Goal: Task Accomplishment & Management: Complete application form

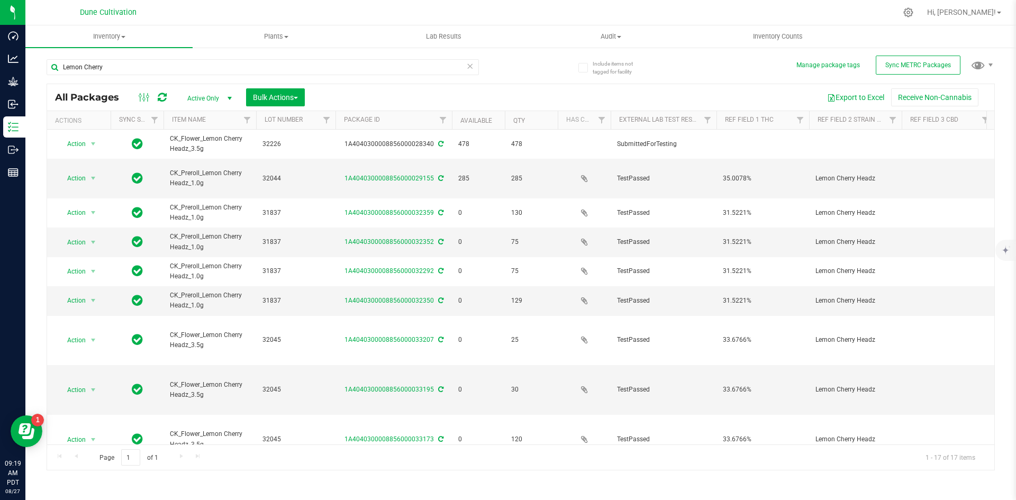
click at [40, 58] on div "Include items not tagged for facility Manage package tags Sync METRC Packages L…" at bounding box center [520, 208] width 990 height 323
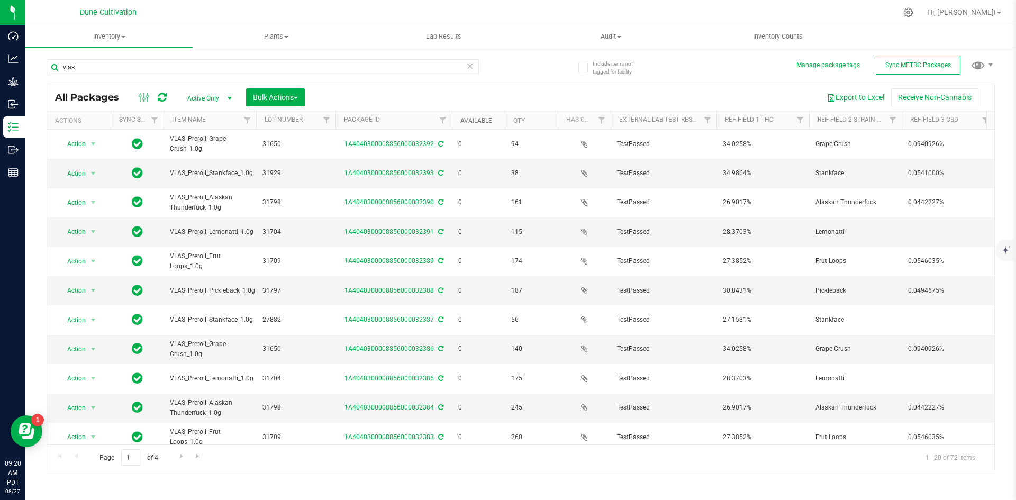
click at [474, 121] on link "Available" at bounding box center [476, 120] width 32 height 7
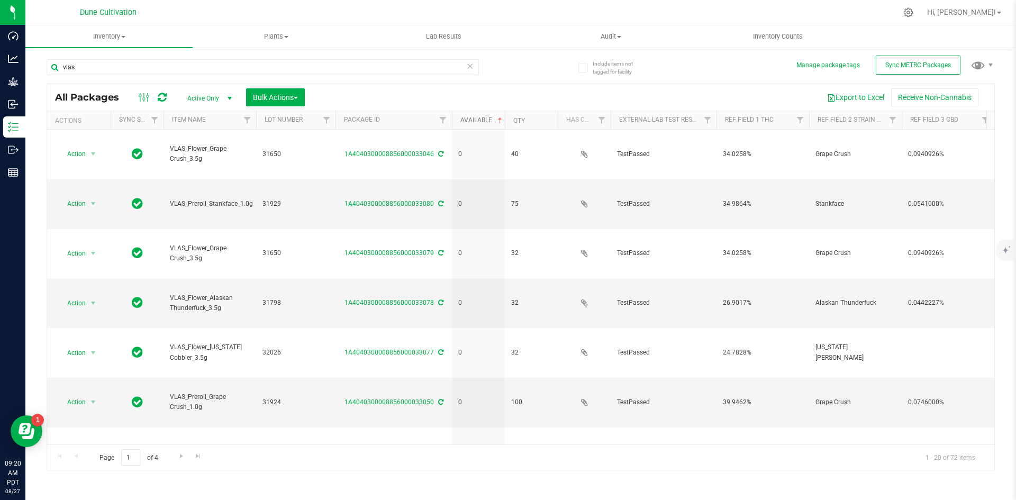
click at [474, 121] on link "Available" at bounding box center [482, 119] width 44 height 7
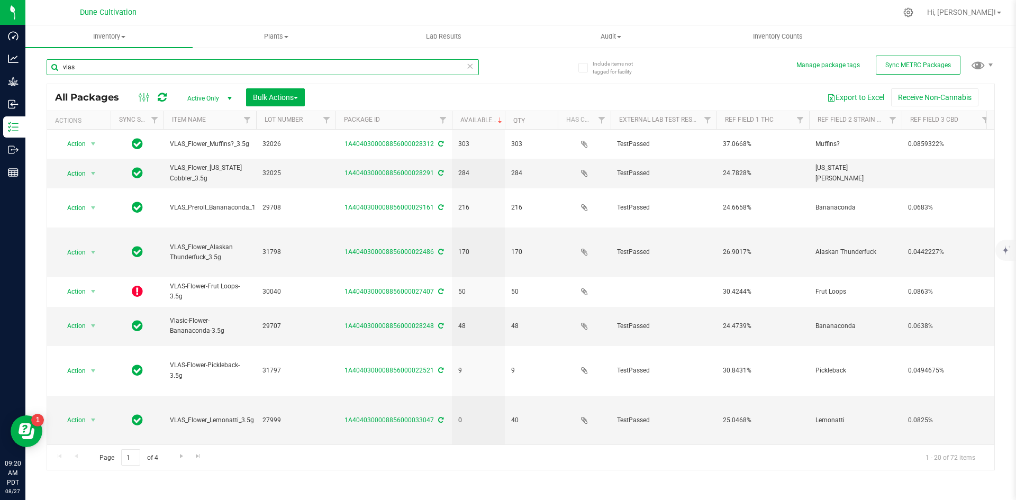
drag, startPoint x: 113, startPoint y: 67, endPoint x: 53, endPoint y: 65, distance: 59.8
click at [53, 65] on input "vlas" at bounding box center [263, 67] width 432 height 16
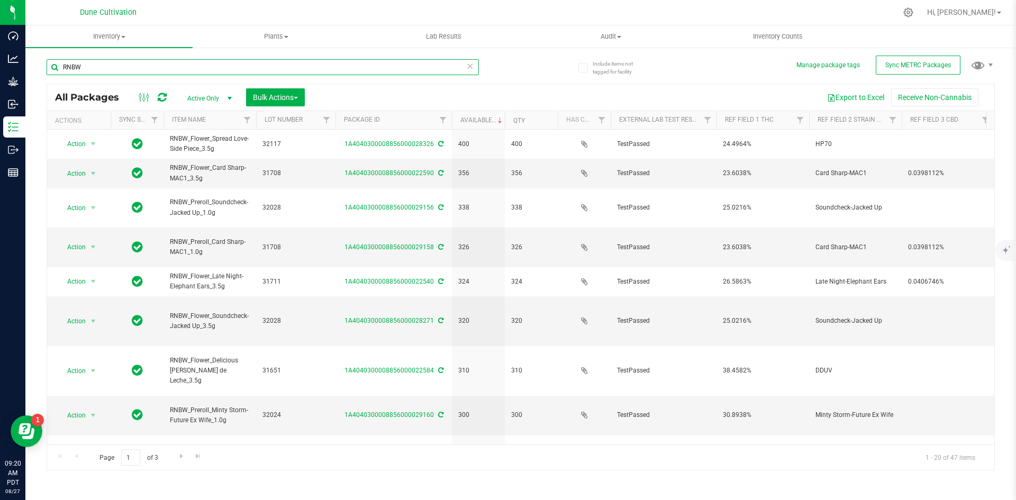
type input "RNBW"
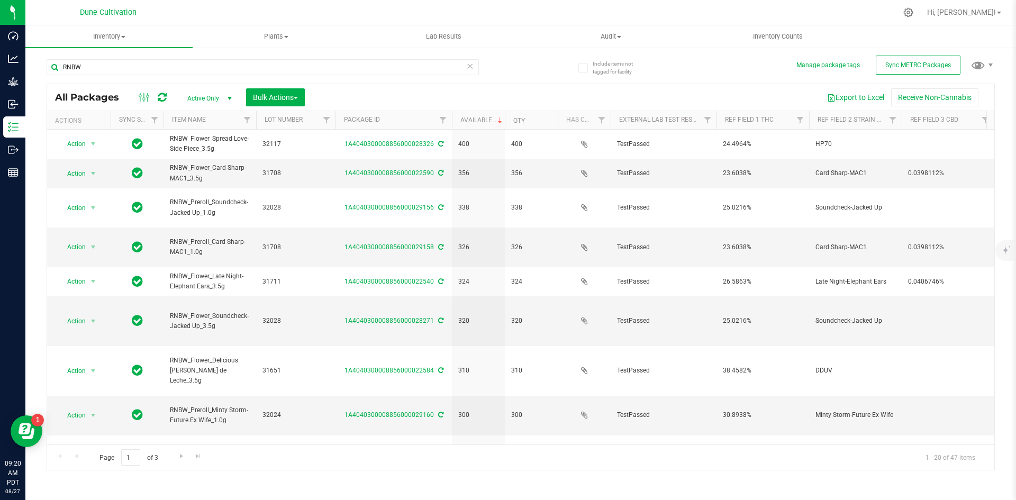
click at [469, 62] on icon at bounding box center [469, 65] width 7 height 13
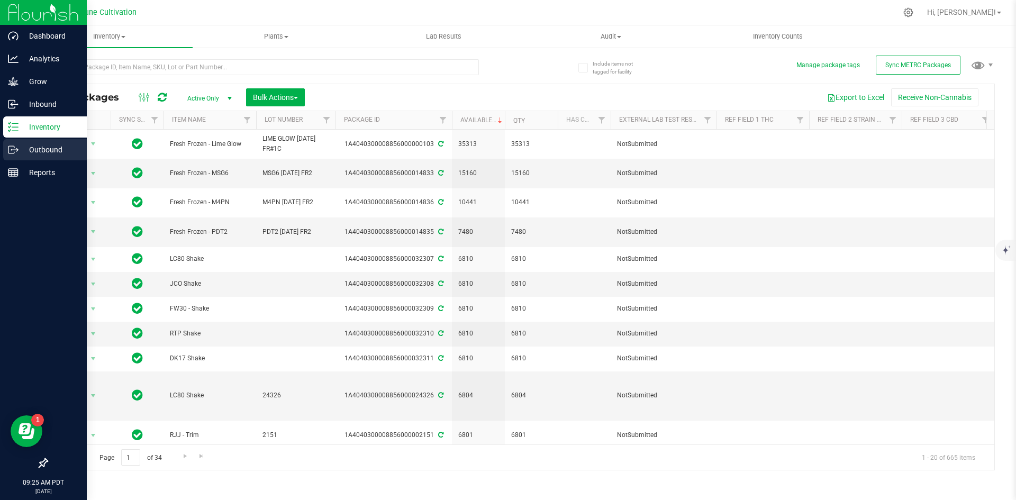
click at [16, 145] on icon at bounding box center [13, 149] width 11 height 11
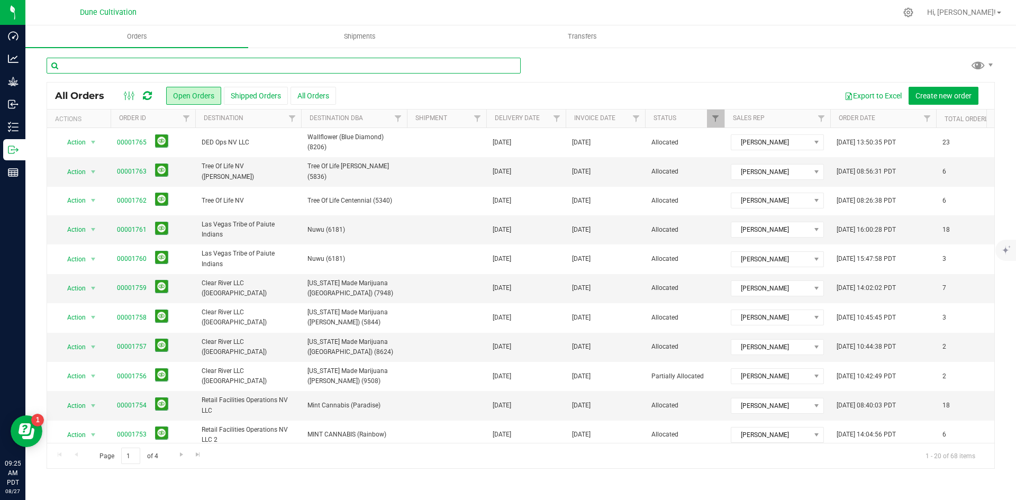
click at [174, 63] on input "text" at bounding box center [284, 66] width 474 height 16
type input "the"
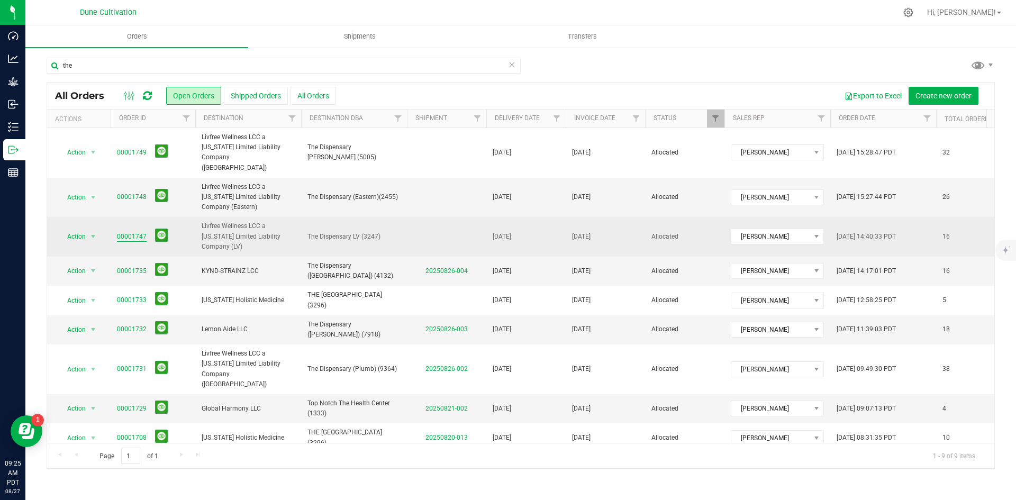
click at [134, 232] on link "00001747" at bounding box center [132, 237] width 30 height 10
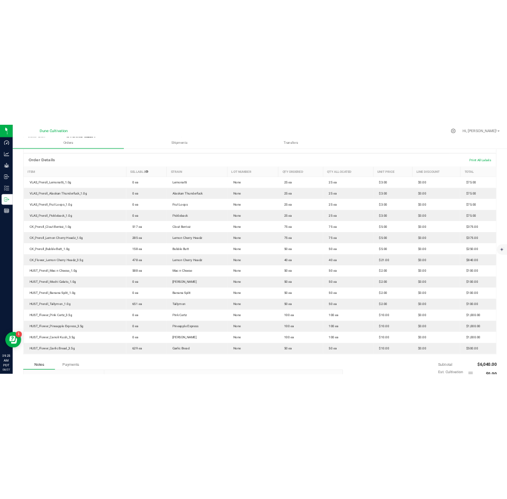
scroll to position [239, 0]
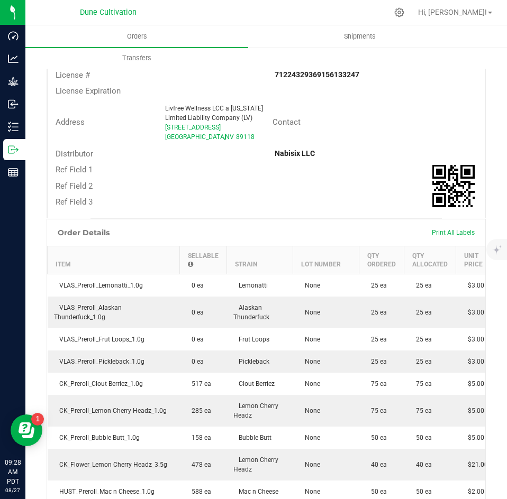
click at [26, 126] on div "Back to Orders Order details Sync to QuickBooks Export PDF Edit Order Order # 0…" at bounding box center [265, 329] width 481 height 1045
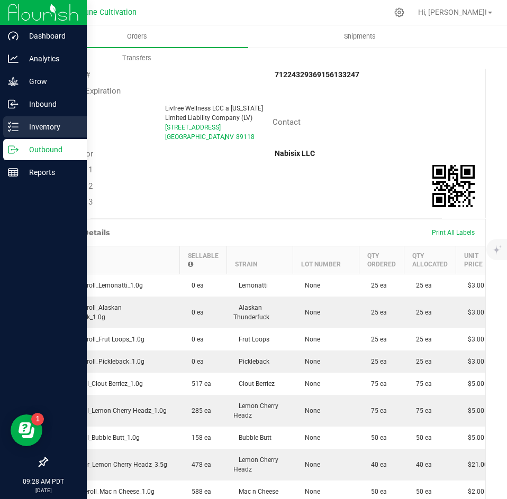
click at [20, 126] on p "Inventory" at bounding box center [50, 127] width 63 height 13
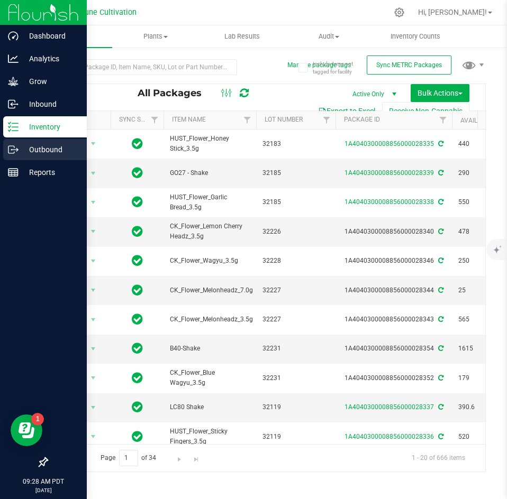
click at [12, 151] on icon at bounding box center [13, 149] width 11 height 11
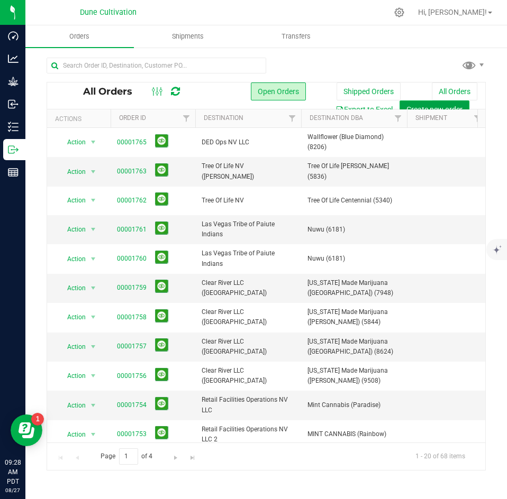
click at [427, 106] on span "Create new order" at bounding box center [434, 109] width 56 height 8
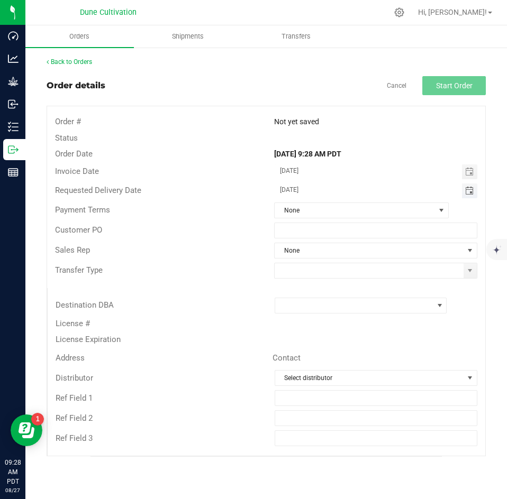
click at [469, 192] on span "Toggle calendar" at bounding box center [469, 191] width 8 height 8
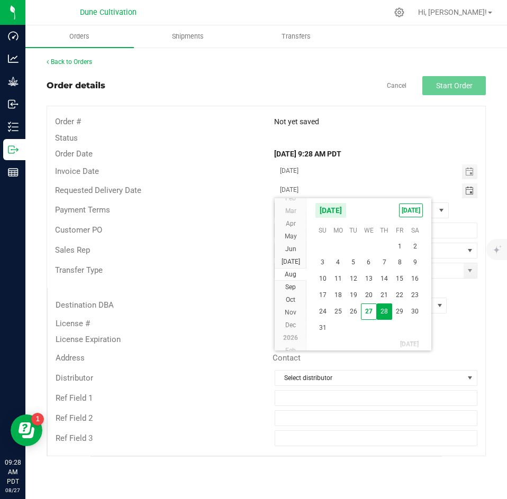
click at [388, 312] on span "28" at bounding box center [384, 312] width 15 height 16
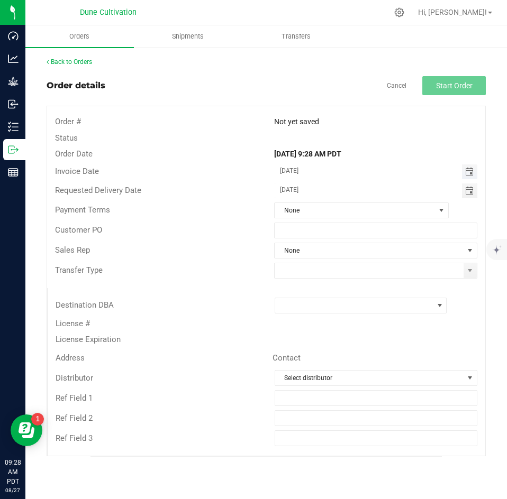
click at [466, 172] on span "Toggle calendar" at bounding box center [469, 172] width 8 height 8
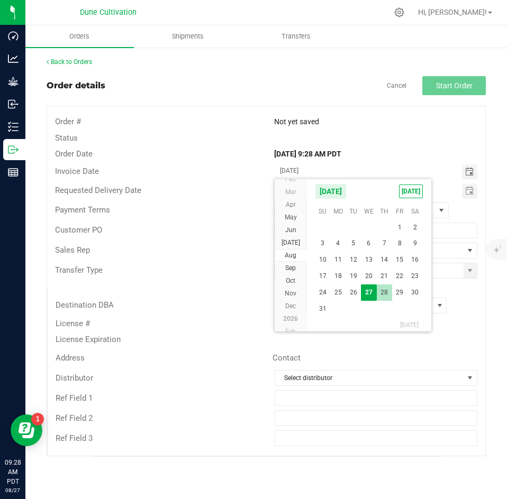
click at [385, 295] on span "28" at bounding box center [384, 293] width 15 height 16
type input "[DATE]"
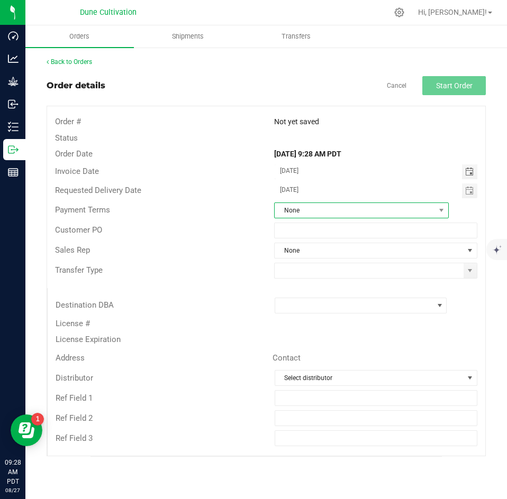
click at [342, 212] on span "None" at bounding box center [355, 210] width 160 height 15
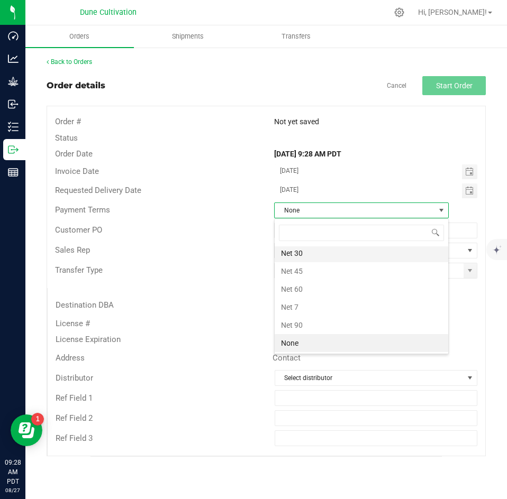
click at [327, 250] on li "Net 30" at bounding box center [362, 253] width 174 height 18
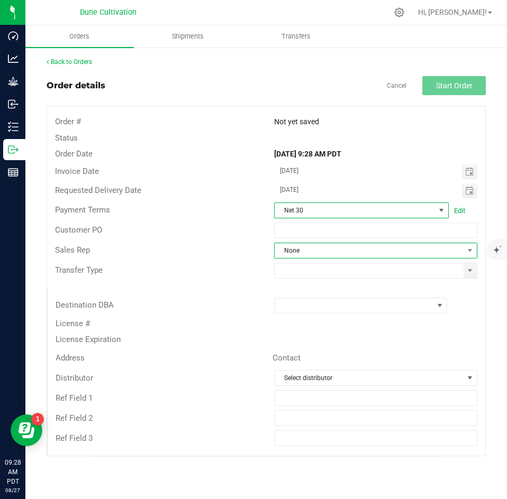
click at [320, 248] on span "None" at bounding box center [369, 250] width 189 height 15
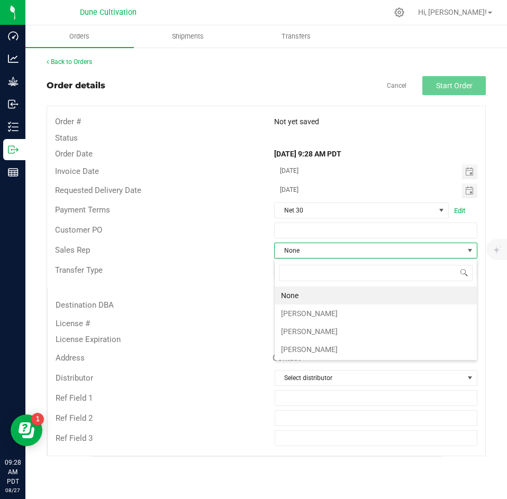
scroll to position [16, 203]
click at [304, 309] on li "[PERSON_NAME]" at bounding box center [376, 314] width 202 height 18
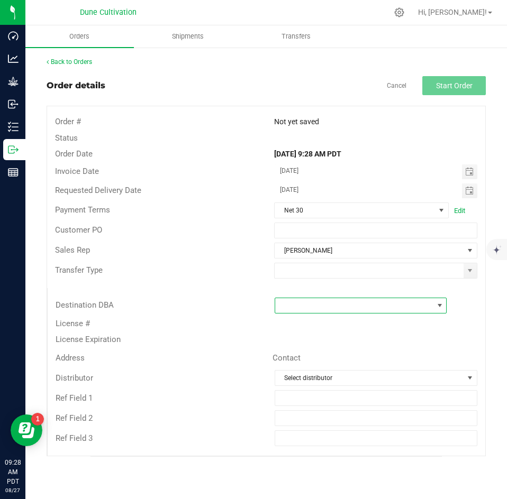
click at [304, 309] on span at bounding box center [354, 305] width 158 height 15
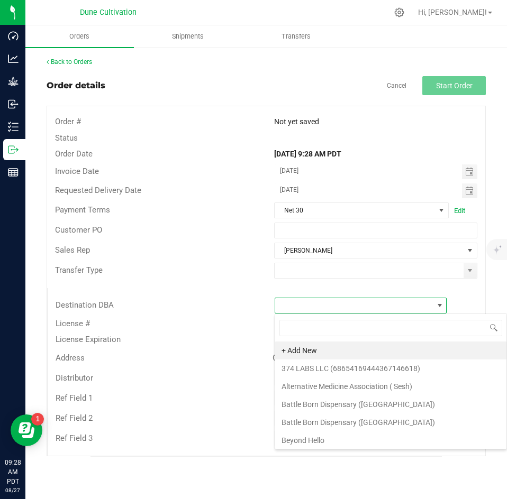
scroll to position [16, 172]
type input "the di"
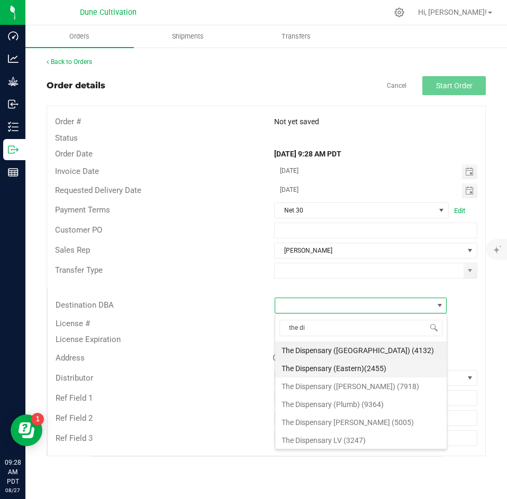
click at [313, 369] on li "The Dispensary (Eastern)(2455)" at bounding box center [360, 369] width 171 height 18
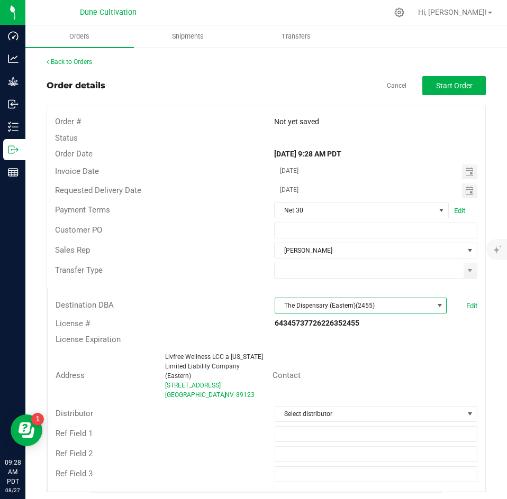
scroll to position [4, 0]
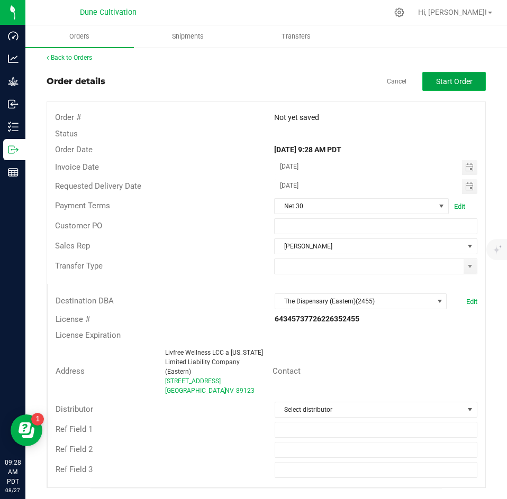
click at [447, 75] on button "Start Order" at bounding box center [453, 81] width 63 height 19
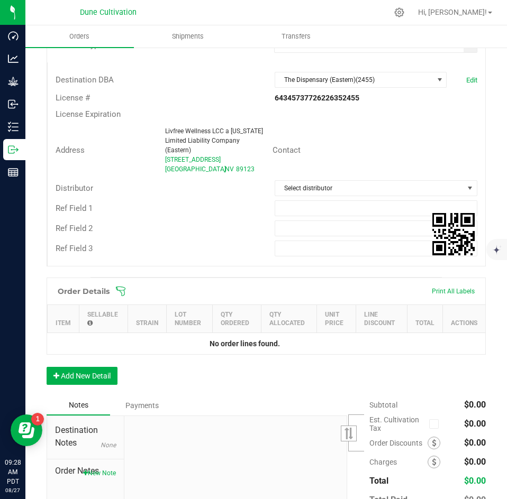
scroll to position [261, 0]
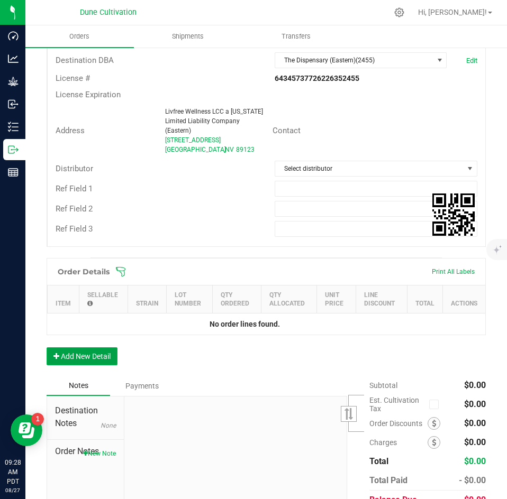
click at [95, 356] on button "Add New Detail" at bounding box center [82, 357] width 71 height 18
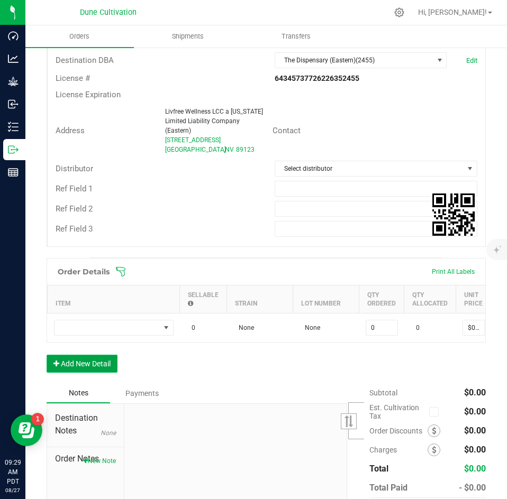
click at [87, 373] on button "Add New Detail" at bounding box center [82, 364] width 71 height 18
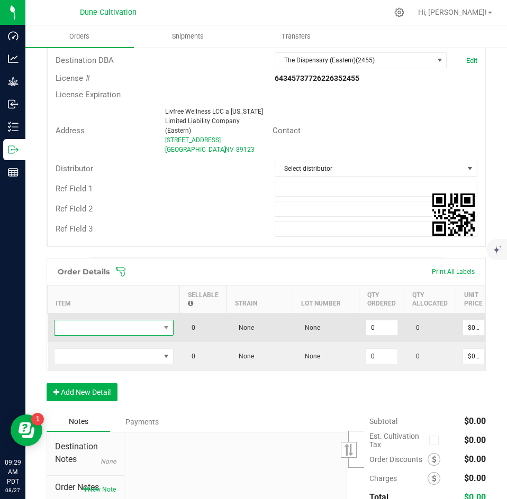
click at [89, 331] on span "NO DATA FOUND" at bounding box center [106, 328] width 105 height 15
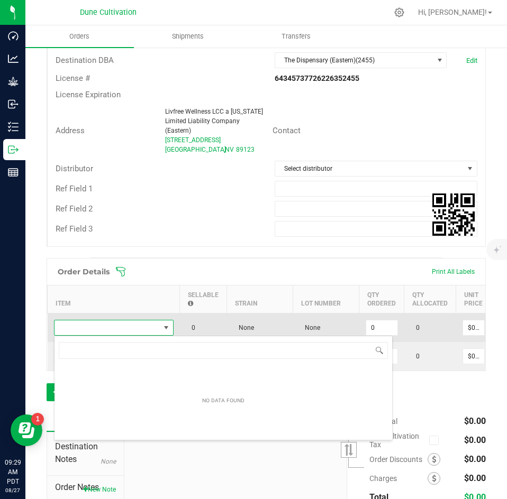
scroll to position [16, 120]
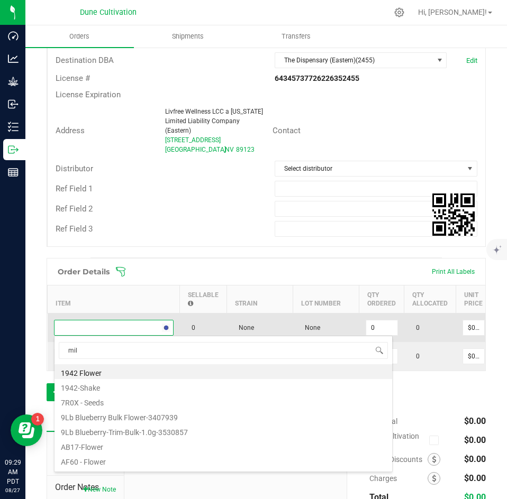
type input "milk"
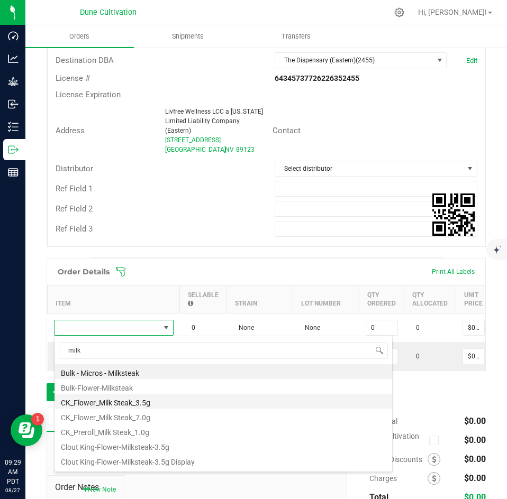
click at [108, 402] on li "CK_Flower_Milk Steak_3.5g" at bounding box center [223, 401] width 338 height 15
type input "0 ea"
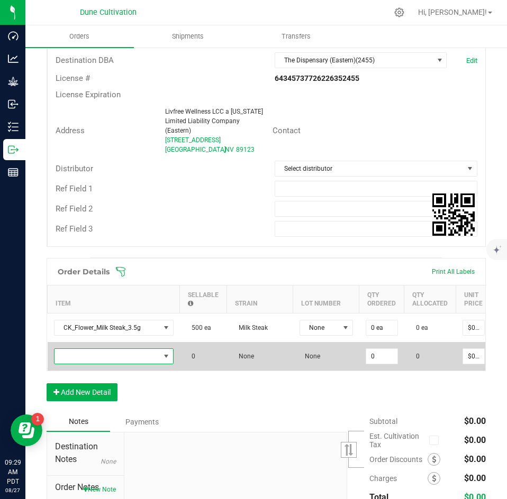
click at [118, 353] on span "NO DATA FOUND" at bounding box center [106, 356] width 105 height 15
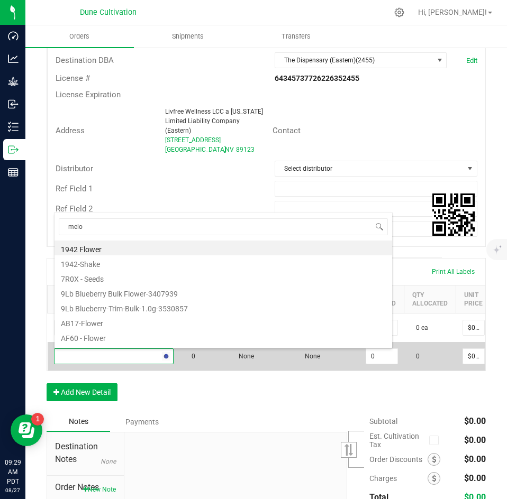
type input "melon"
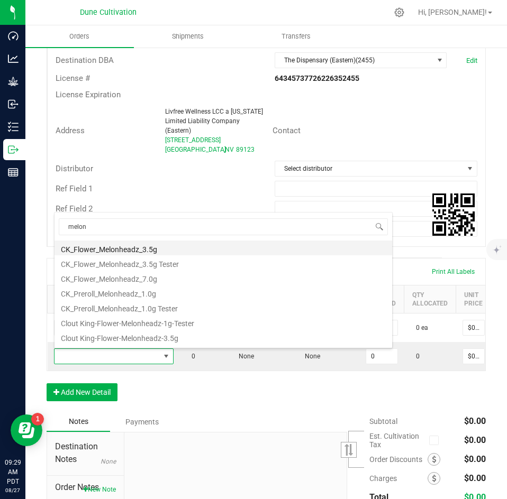
click at [154, 250] on li "CK_Flower_Melonheadz_3.5g" at bounding box center [223, 248] width 338 height 15
type input "0 ea"
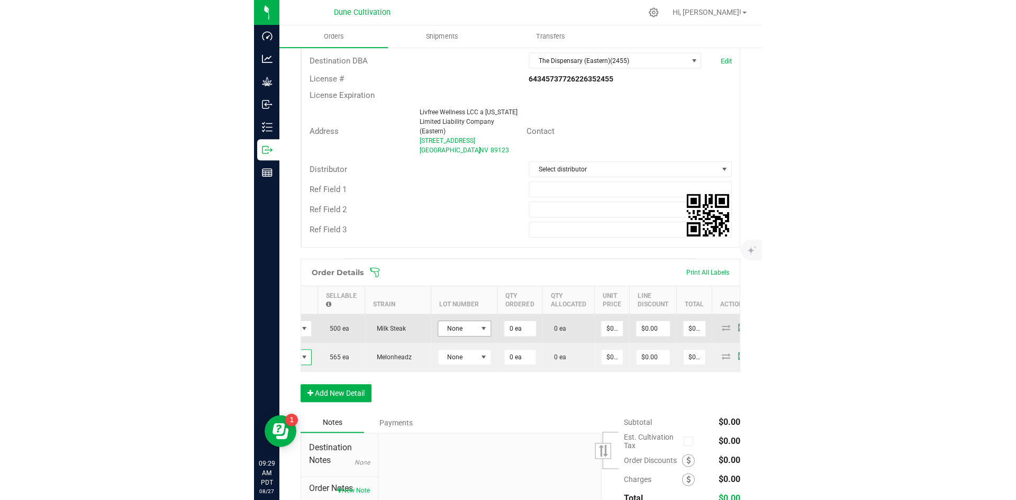
scroll to position [0, 120]
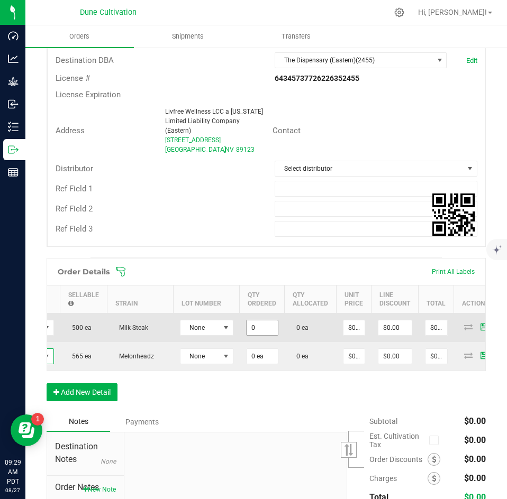
click at [262, 326] on input "0" at bounding box center [262, 328] width 31 height 15
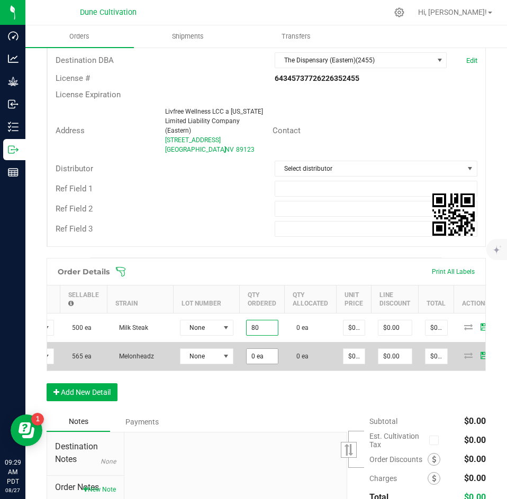
type input "80 ea"
click at [259, 362] on input "0" at bounding box center [262, 356] width 31 height 15
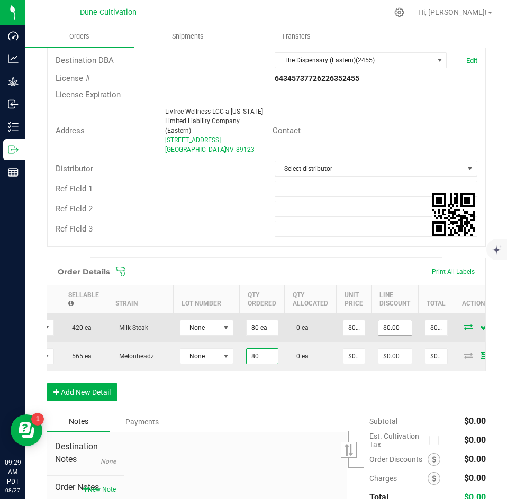
type input "80 ea"
click at [387, 328] on input "0" at bounding box center [394, 328] width 33 height 15
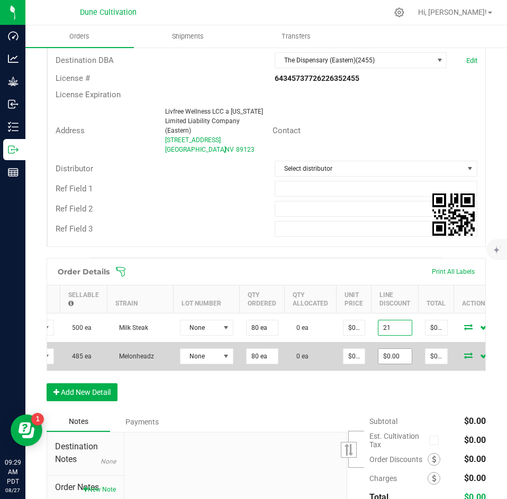
type input "$0.00"
click at [389, 354] on input "0" at bounding box center [394, 356] width 33 height 15
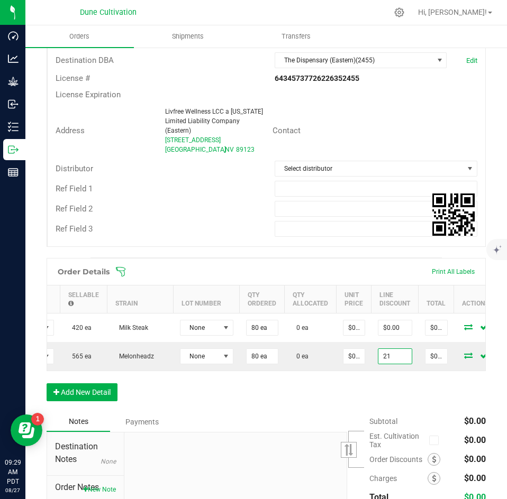
type input "$0.00"
click at [387, 390] on div "Order Details Print All Labels Item Sellable Strain Lot Number Qty Ordered Qty …" at bounding box center [266, 335] width 439 height 154
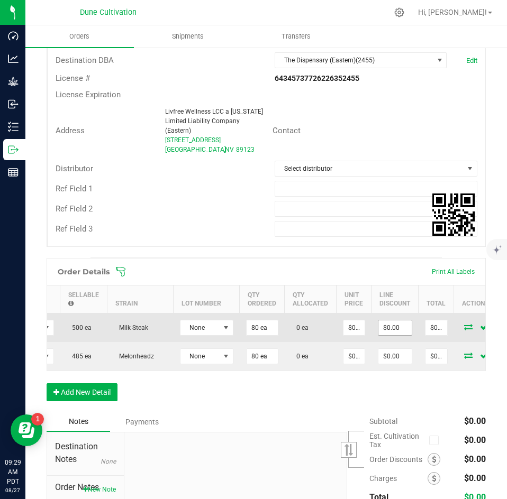
type input "0"
click at [390, 322] on input "0" at bounding box center [394, 328] width 33 height 15
type input "0"
type input "$0.00"
click at [348, 323] on input "0" at bounding box center [353, 328] width 21 height 15
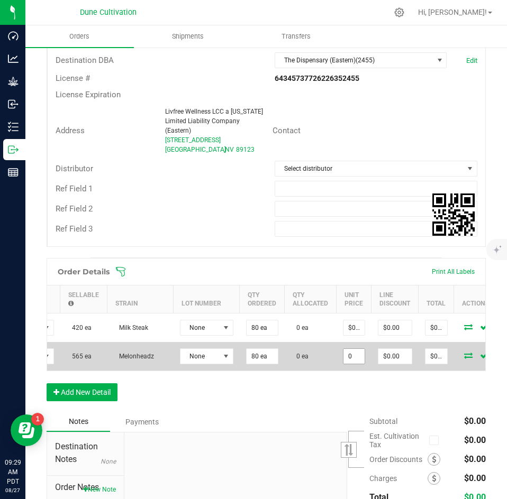
click at [357, 349] on input "0" at bounding box center [353, 356] width 21 height 15
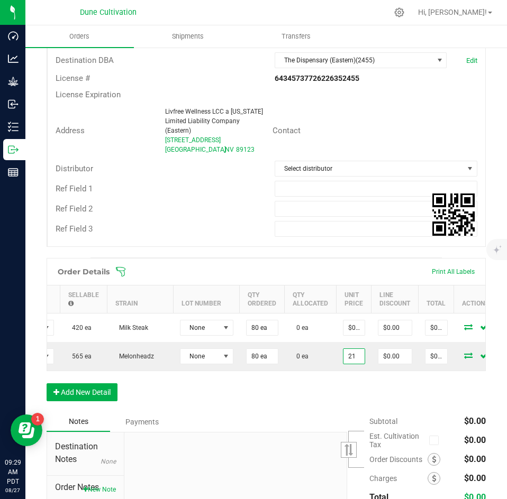
type input "$21.00000"
type input "$1,680.00"
click at [349, 402] on div "Order Details Print All Labels Item Sellable Strain Lot Number Qty Ordered Qty …" at bounding box center [266, 335] width 439 height 154
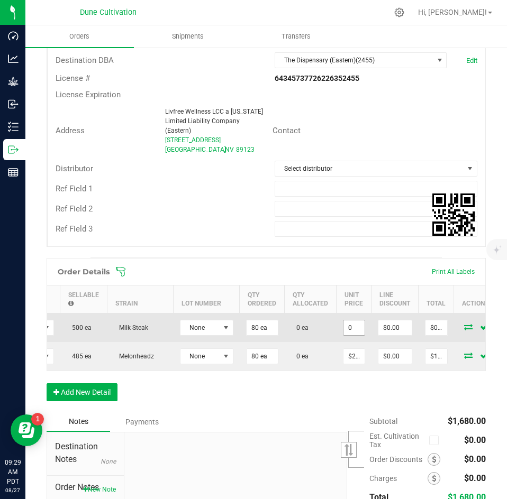
click at [351, 331] on input "0" at bounding box center [353, 328] width 21 height 15
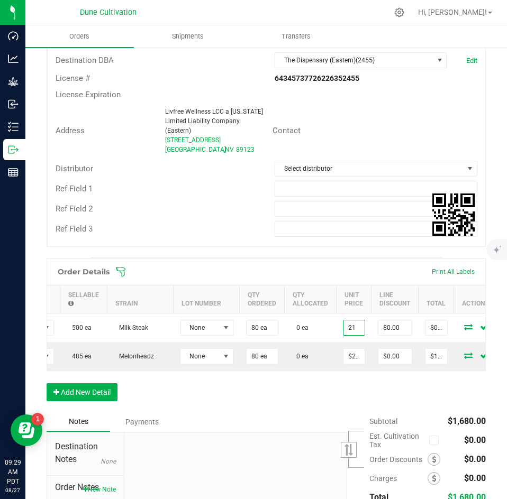
type input "$21.00000"
type input "$1,680.00"
click at [347, 412] on div "Order Details Print All Labels Item Sellable Strain Lot Number Qty Ordered Qty …" at bounding box center [266, 335] width 439 height 154
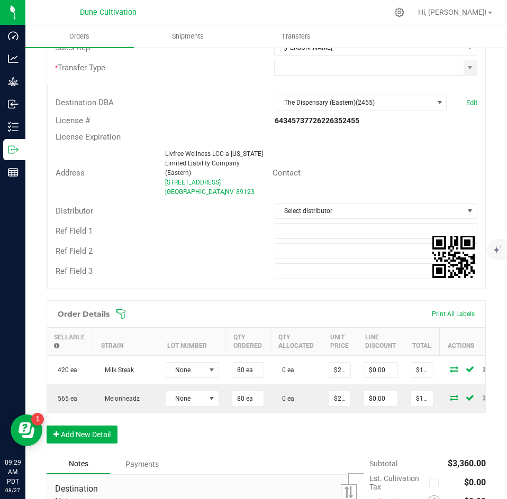
scroll to position [0, 157]
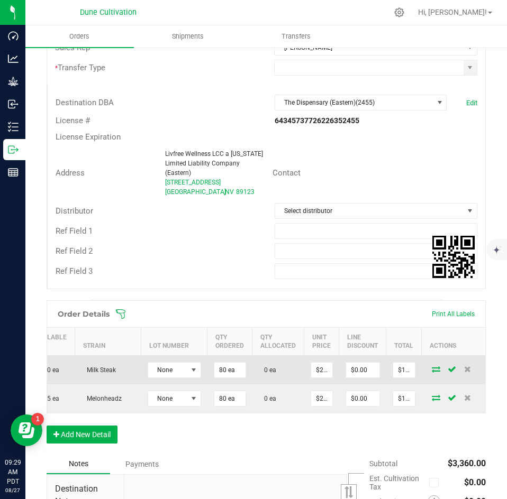
click at [432, 370] on icon at bounding box center [436, 369] width 8 height 6
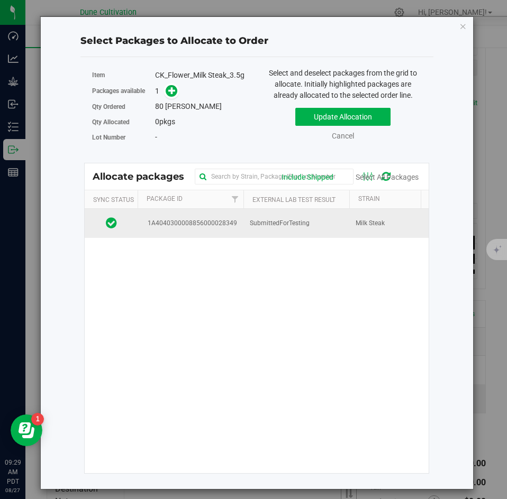
click at [259, 227] on span "SubmittedForTesting" at bounding box center [280, 223] width 60 height 10
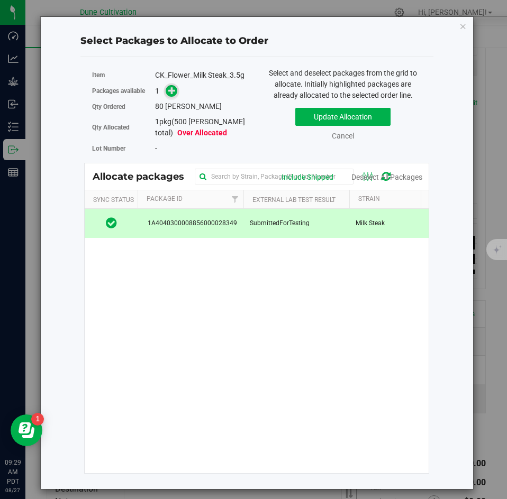
click at [168, 96] on span at bounding box center [172, 91] width 12 height 12
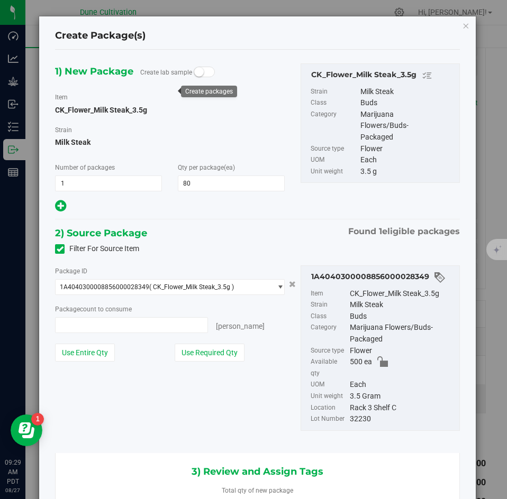
type input "80 ea"
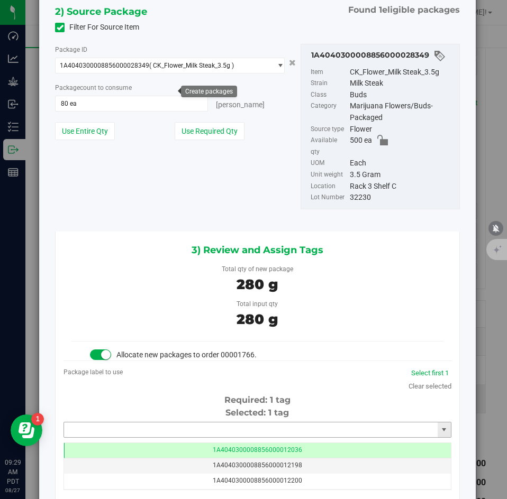
click at [117, 425] on input "text" at bounding box center [251, 430] width 374 height 15
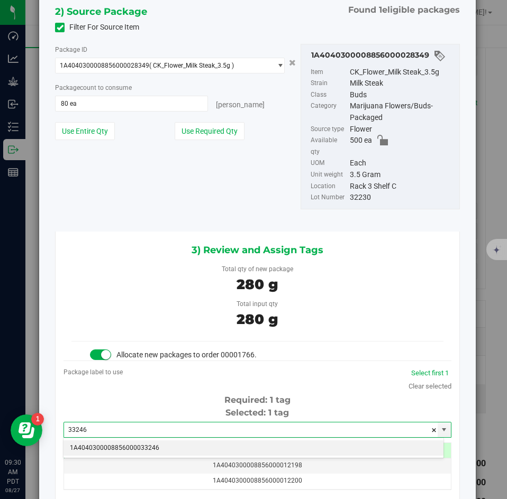
click at [123, 446] on li "1A4040300008856000033246" at bounding box center [253, 449] width 380 height 16
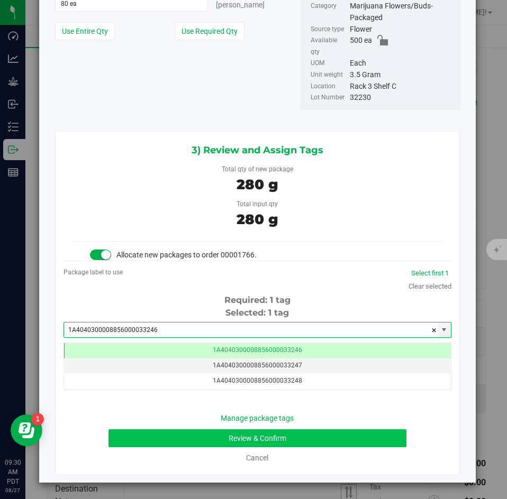
type input "1A4040300008856000033246"
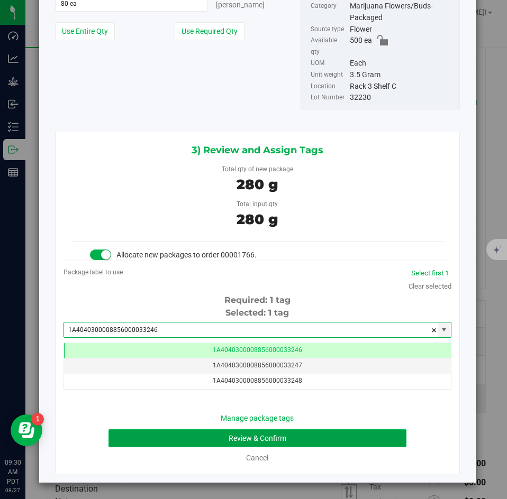
click at [168, 432] on button "Review & Confirm" at bounding box center [256, 439] width 297 height 18
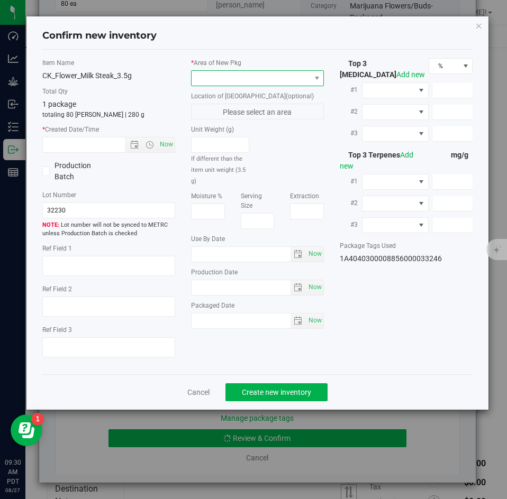
click at [223, 80] on span at bounding box center [251, 78] width 119 height 15
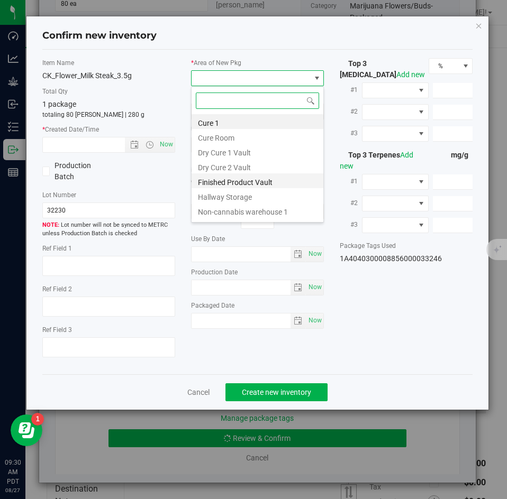
click at [211, 177] on li "Finished Product Vault" at bounding box center [258, 181] width 132 height 15
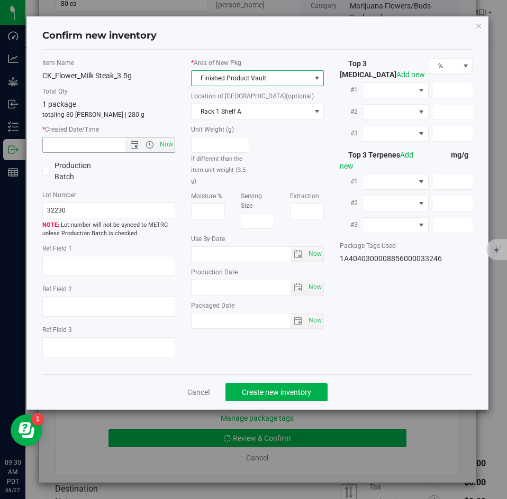
click at [175, 144] on span "Now" at bounding box center [108, 145] width 133 height 16
click at [172, 145] on span "Now" at bounding box center [167, 144] width 18 height 15
type input "[DATE] 9:30 AM"
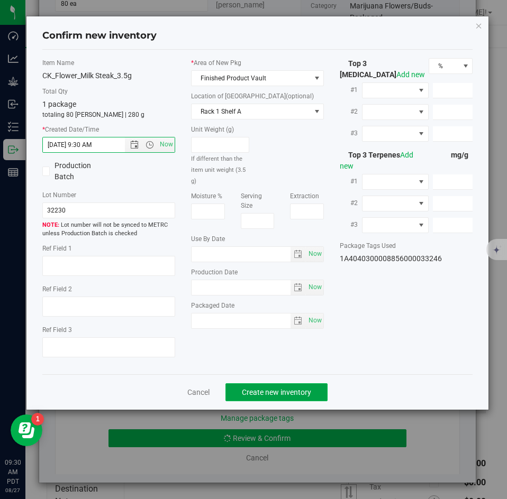
click at [262, 388] on span "Create new inventory" at bounding box center [276, 392] width 69 height 8
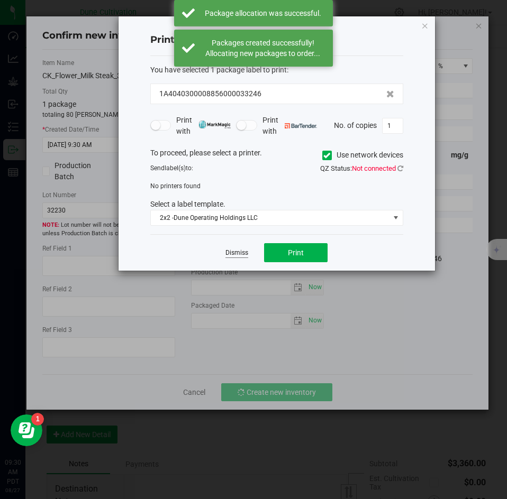
click at [241, 256] on link "Dismiss" at bounding box center [236, 253] width 23 height 9
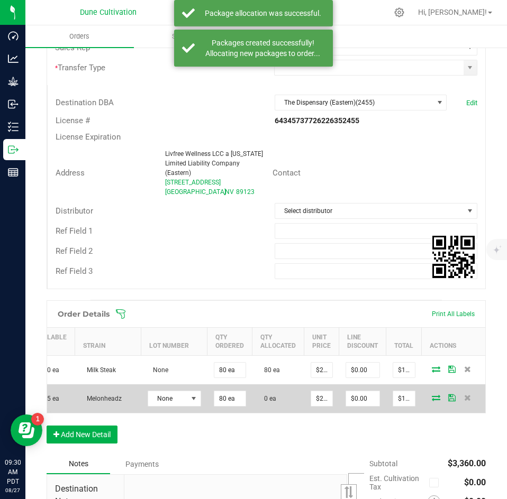
click at [432, 395] on icon at bounding box center [436, 398] width 8 height 6
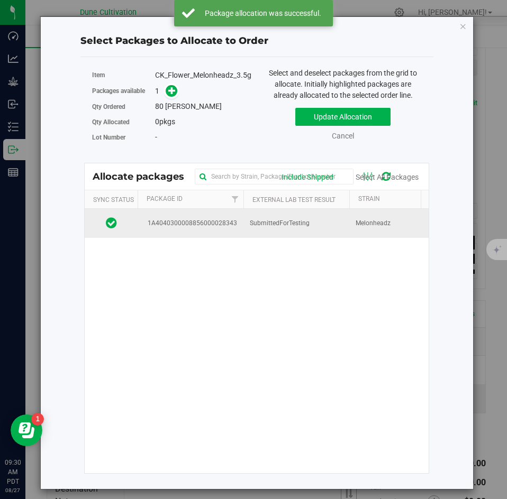
click at [303, 232] on td "SubmittedForTesting" at bounding box center [296, 223] width 106 height 29
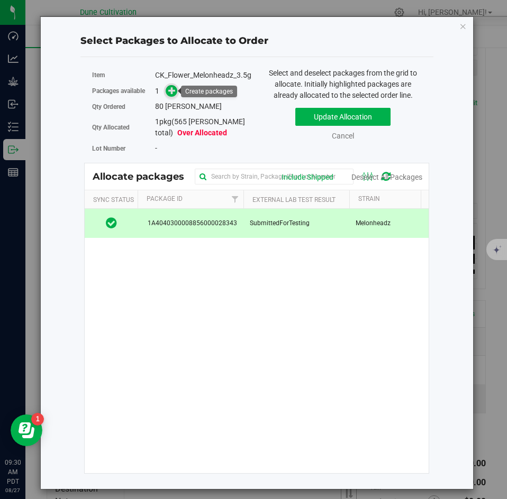
click at [171, 94] on icon at bounding box center [171, 90] width 7 height 7
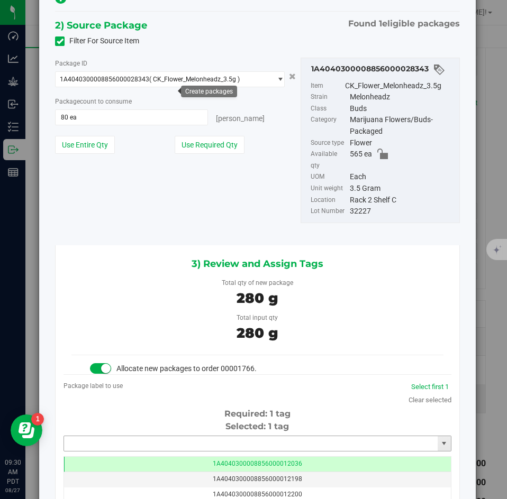
click at [183, 436] on input "text" at bounding box center [251, 443] width 374 height 15
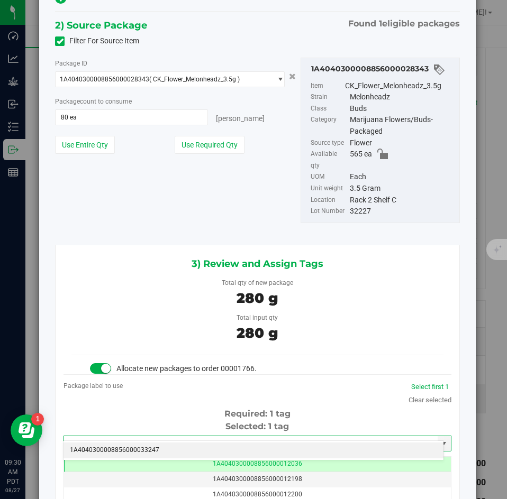
click at [238, 449] on li "1A4040300008856000033247" at bounding box center [253, 451] width 380 height 16
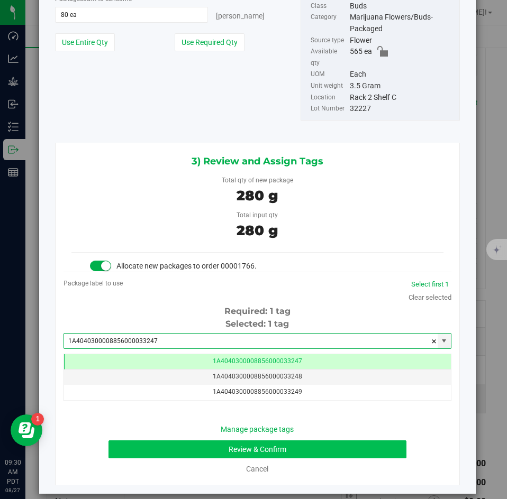
type input "1A4040300008856000033247"
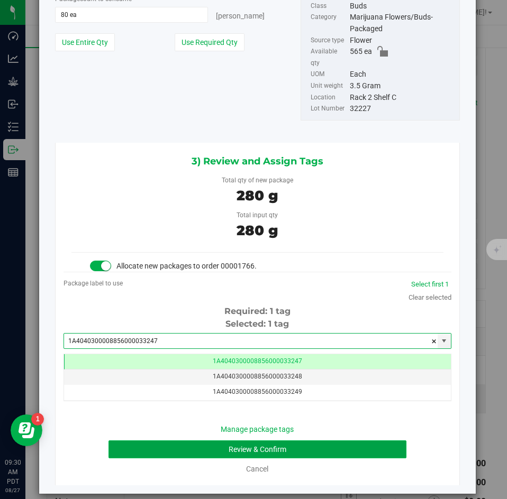
click at [247, 441] on button "Review & Confirm" at bounding box center [256, 450] width 297 height 18
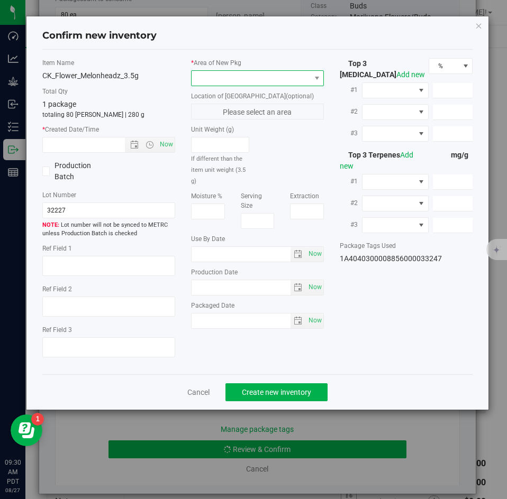
click at [235, 77] on span at bounding box center [251, 78] width 119 height 15
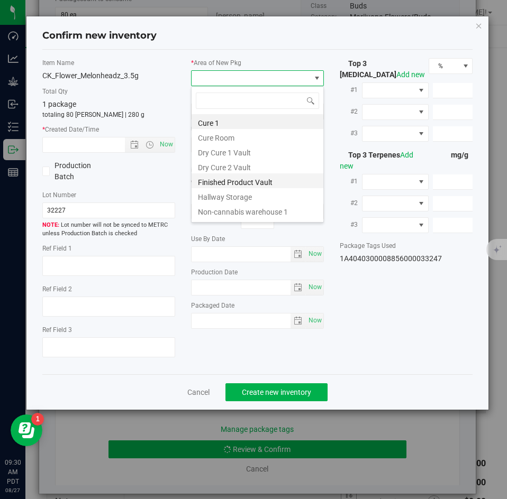
click at [227, 180] on li "Finished Product Vault" at bounding box center [258, 181] width 132 height 15
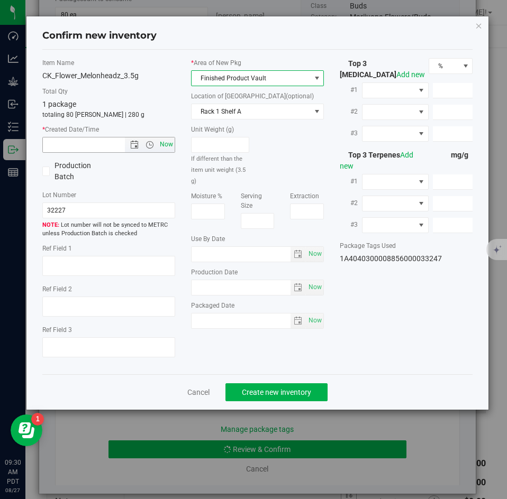
click at [166, 146] on span "Now" at bounding box center [167, 144] width 18 height 15
type input "[DATE] 9:30 AM"
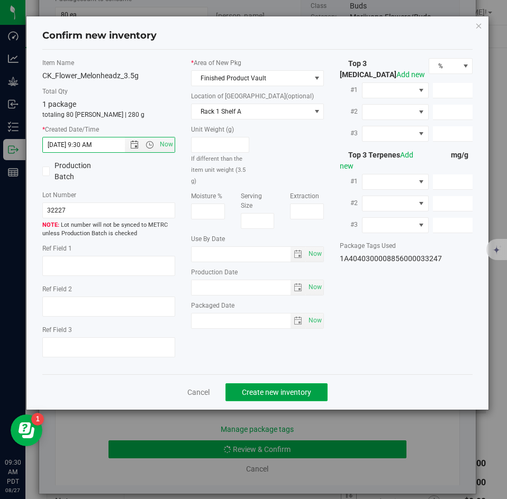
click at [256, 395] on span "Create new inventory" at bounding box center [276, 392] width 69 height 8
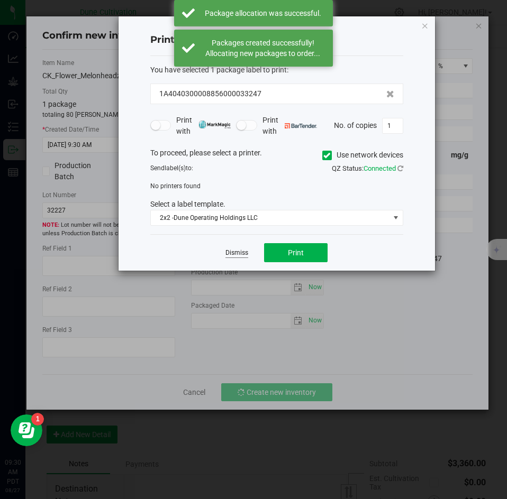
click at [237, 249] on link "Dismiss" at bounding box center [236, 253] width 23 height 9
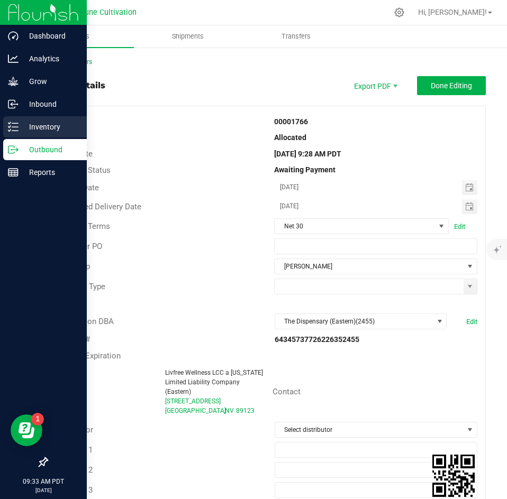
click at [22, 125] on p "Inventory" at bounding box center [50, 127] width 63 height 13
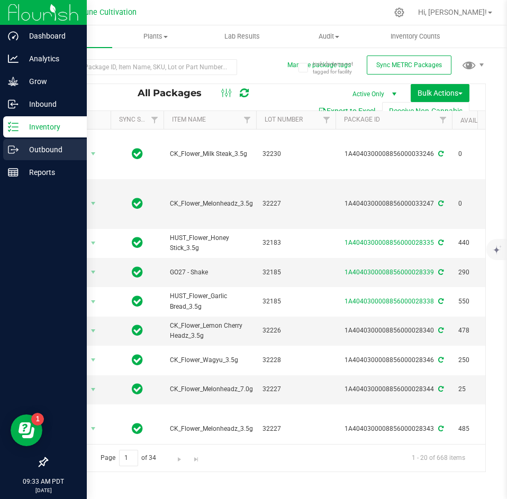
click at [22, 154] on p "Outbound" at bounding box center [50, 149] width 63 height 13
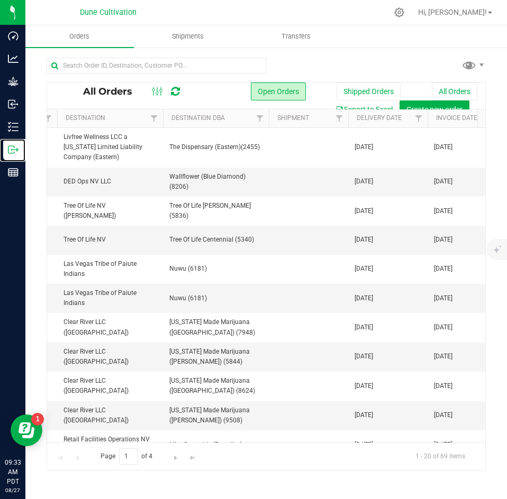
scroll to position [0, 139]
click at [421, 102] on button "Create new order" at bounding box center [434, 110] width 70 height 18
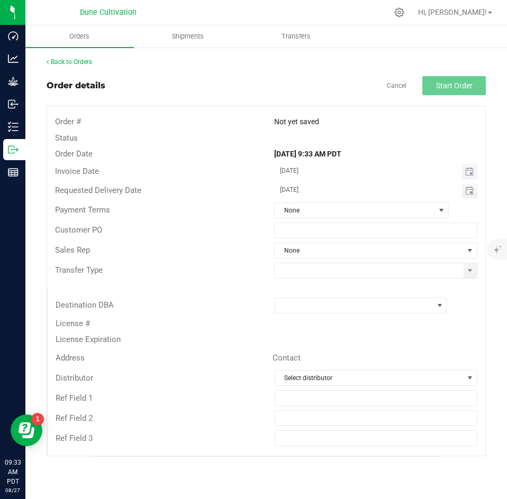
click at [467, 176] on span "Toggle calendar" at bounding box center [469, 172] width 15 height 15
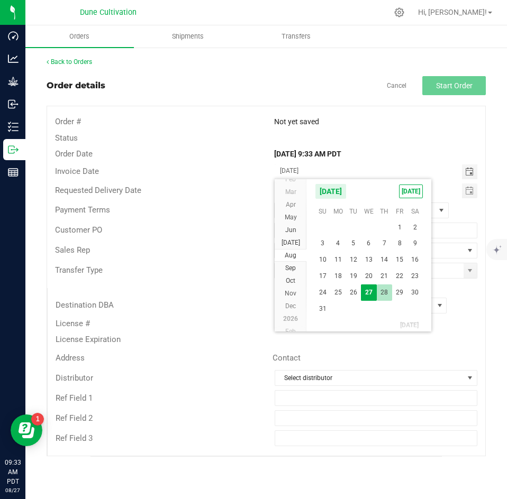
click at [380, 293] on span "28" at bounding box center [384, 293] width 15 height 16
type input "[DATE]"
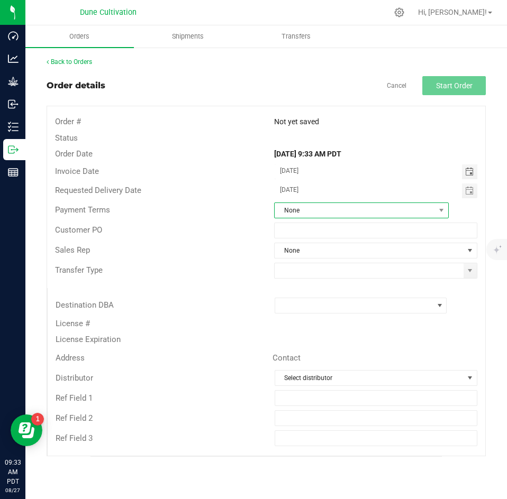
click at [349, 215] on span "None" at bounding box center [355, 210] width 160 height 15
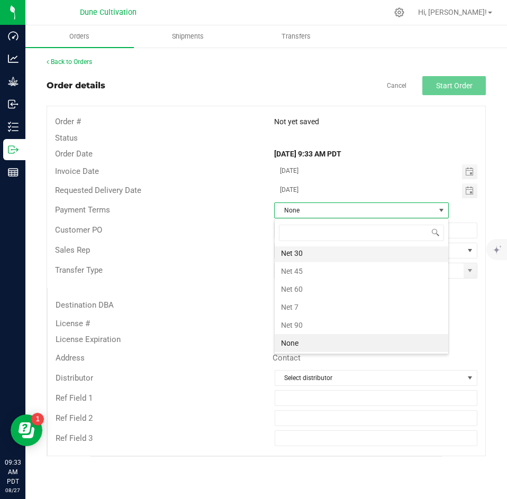
click at [332, 252] on li "Net 30" at bounding box center [362, 253] width 174 height 18
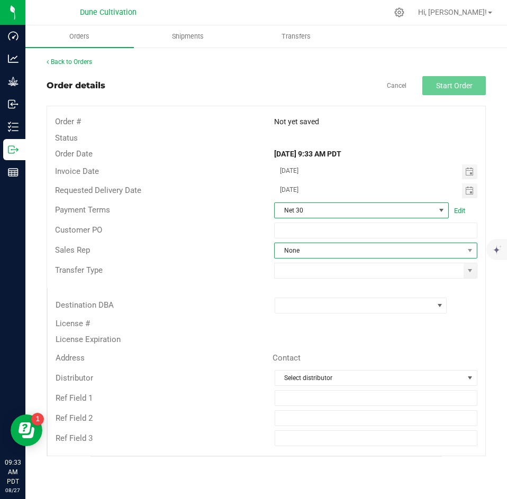
click at [323, 244] on span "None" at bounding box center [369, 250] width 189 height 15
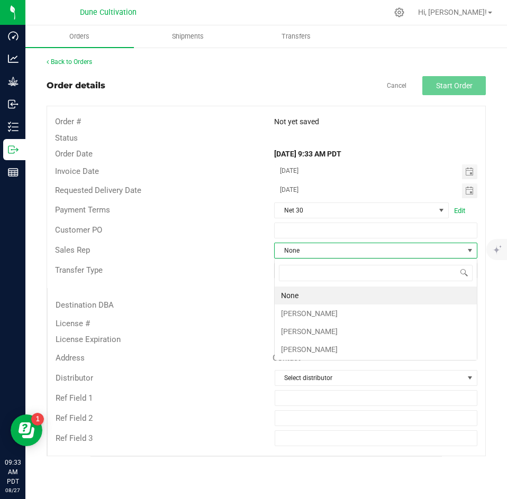
scroll to position [16, 203]
click at [310, 306] on li "[PERSON_NAME]" at bounding box center [376, 314] width 202 height 18
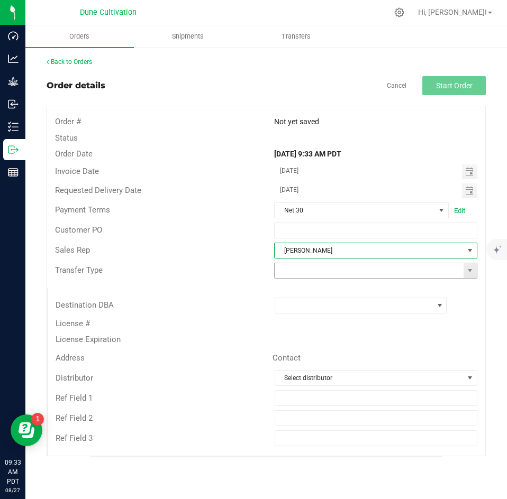
click at [306, 278] on span at bounding box center [375, 271] width 203 height 16
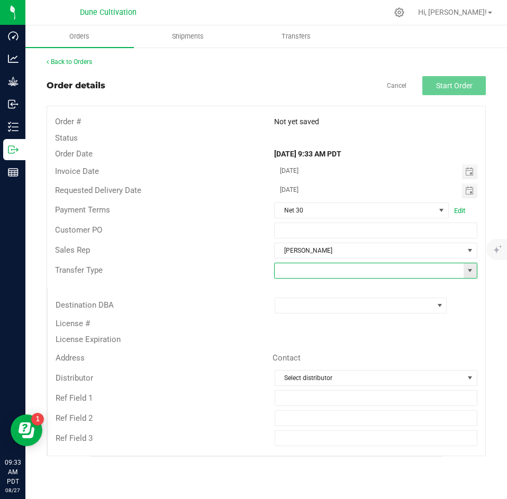
click at [305, 276] on input at bounding box center [369, 270] width 189 height 15
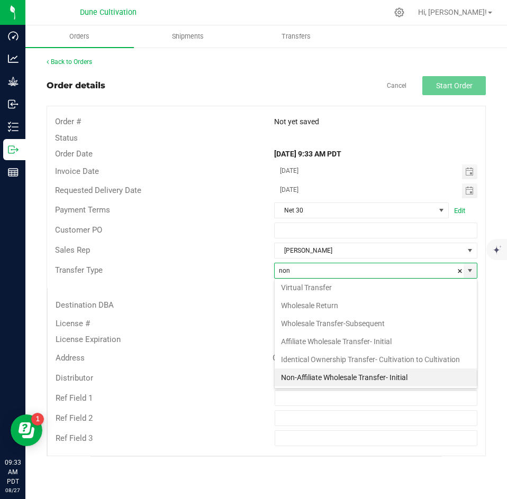
type input "non"
click at [300, 389] on div "Ref Field 1" at bounding box center [267, 398] width 438 height 20
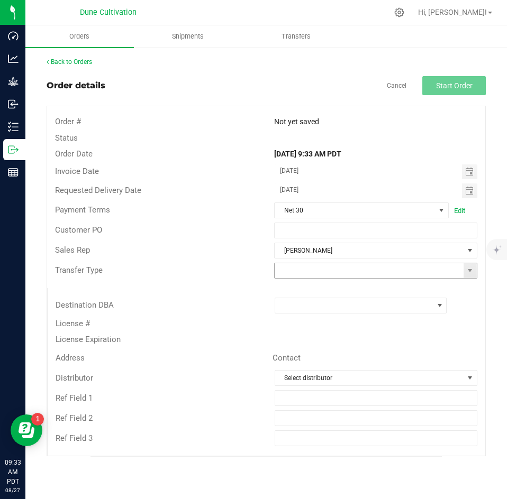
click at [316, 274] on input at bounding box center [369, 270] width 189 height 15
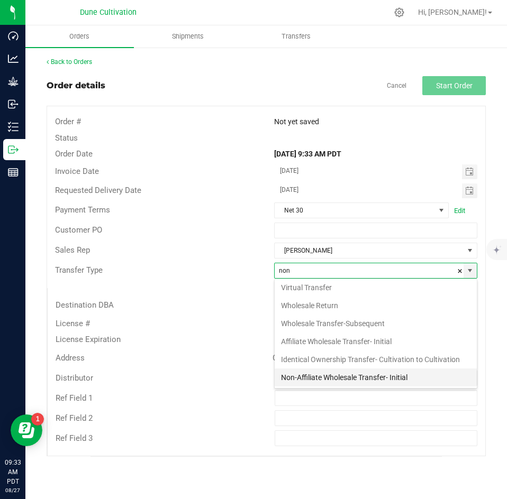
click at [301, 374] on li "Non-Affiliate Wholesale Transfer- Initial" at bounding box center [376, 378] width 202 height 18
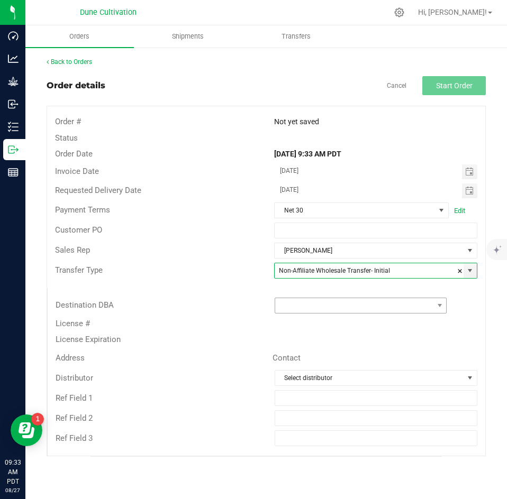
type input "Non-Affiliate Wholesale Transfer- Initial"
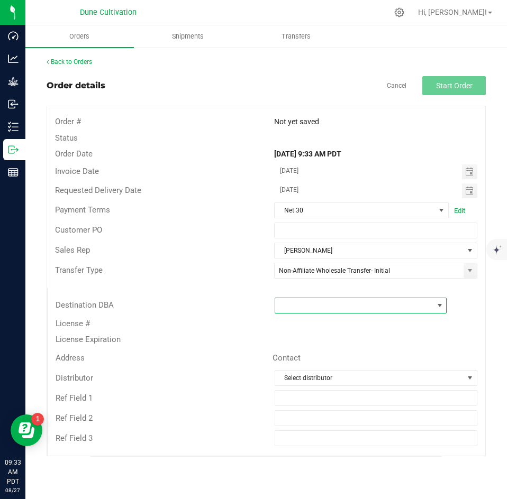
click at [298, 305] on span at bounding box center [354, 305] width 158 height 15
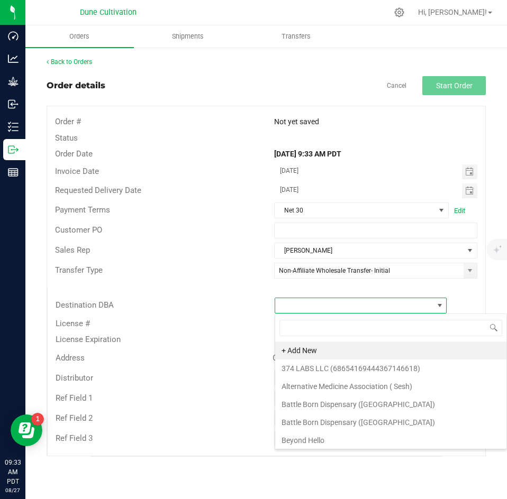
scroll to position [16, 172]
type input "the di"
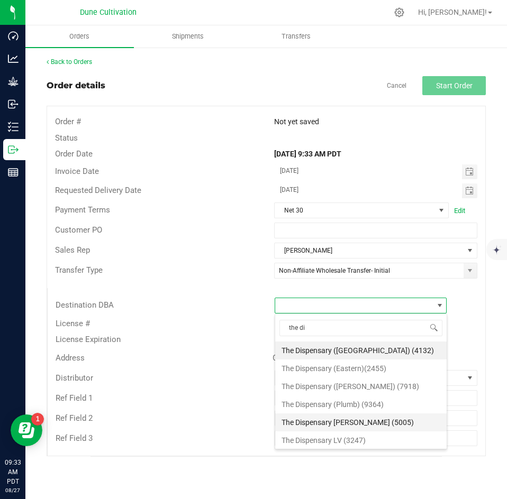
click at [314, 418] on li "The Dispensary [PERSON_NAME] (5005)" at bounding box center [360, 423] width 171 height 18
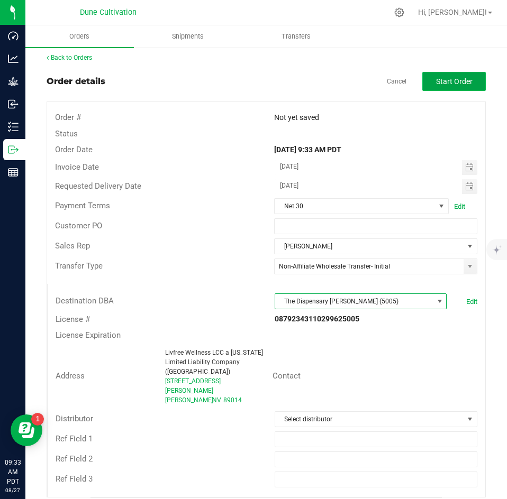
click at [430, 87] on button "Start Order" at bounding box center [453, 81] width 63 height 19
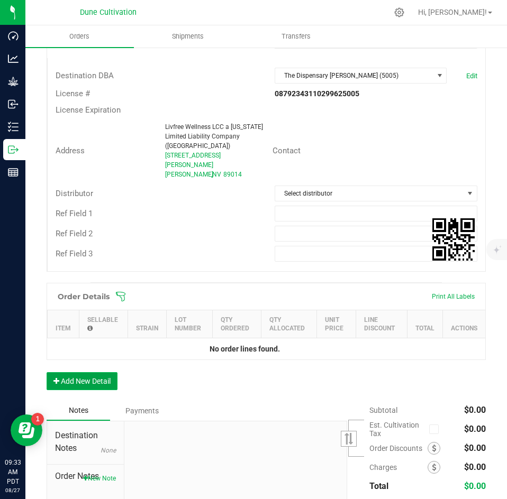
click at [77, 372] on button "Add New Detail" at bounding box center [82, 381] width 71 height 18
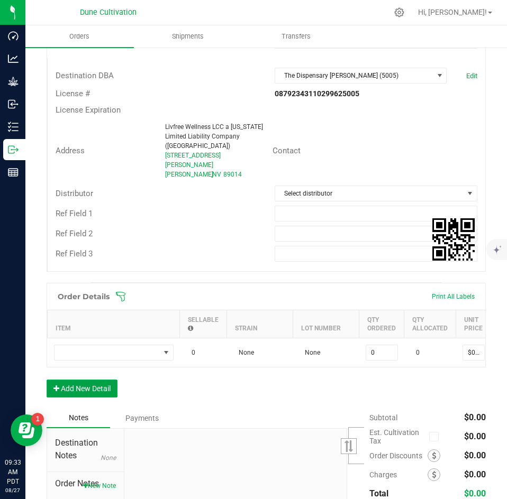
click at [76, 380] on button "Add New Detail" at bounding box center [82, 389] width 71 height 18
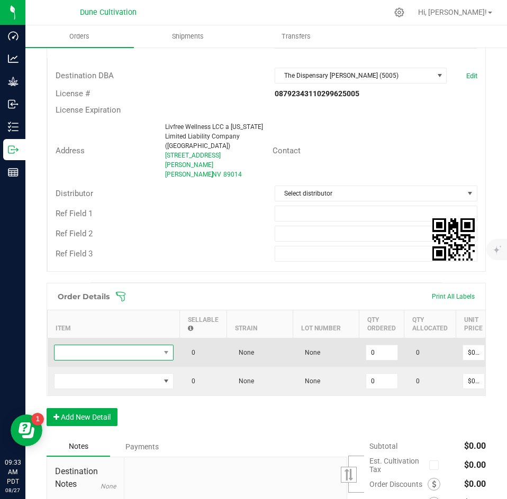
click at [91, 345] on span "NO DATA FOUND" at bounding box center [106, 352] width 105 height 15
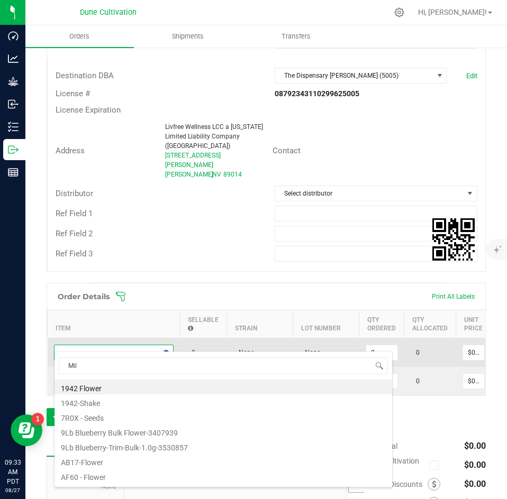
type input "Milk"
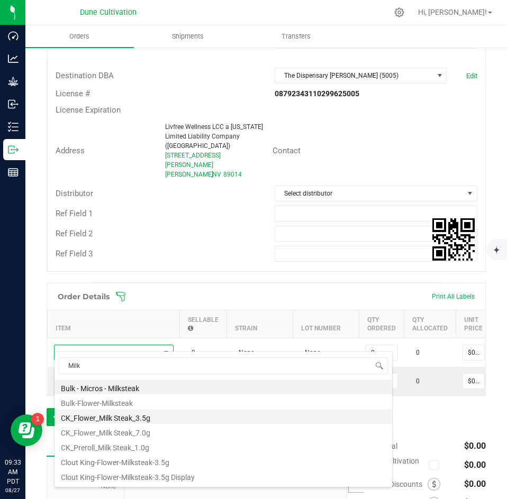
click at [101, 417] on li "CK_Flower_Milk Steak_3.5g" at bounding box center [223, 416] width 338 height 15
type input "0 ea"
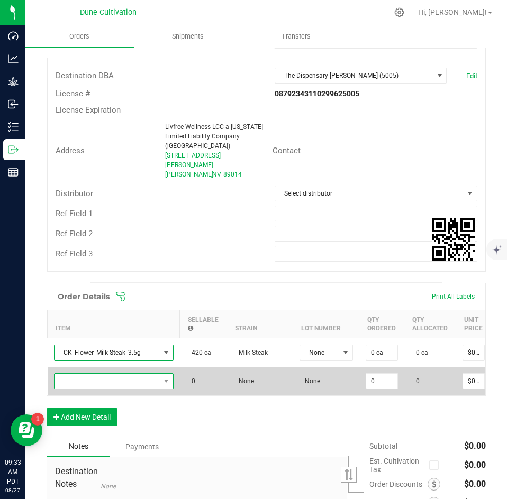
click at [112, 374] on span "NO DATA FOUND" at bounding box center [106, 381] width 105 height 15
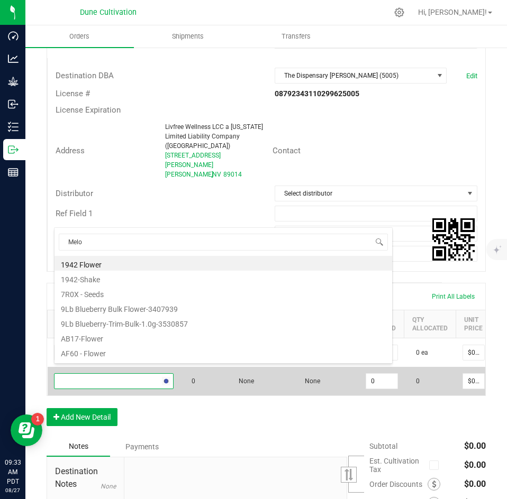
type input "Melon"
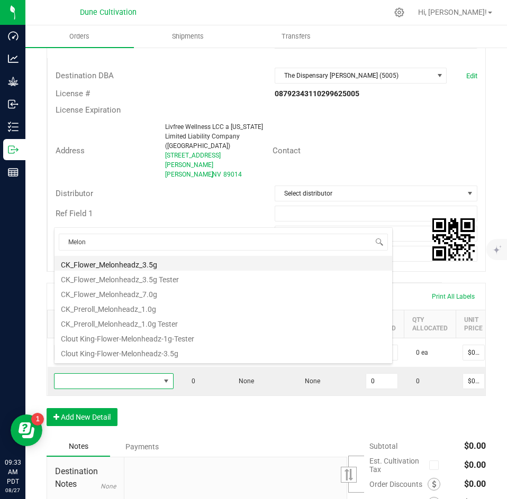
click at [144, 267] on li "CK_Flower_Melonheadz_3.5g" at bounding box center [223, 263] width 338 height 15
type input "0 ea"
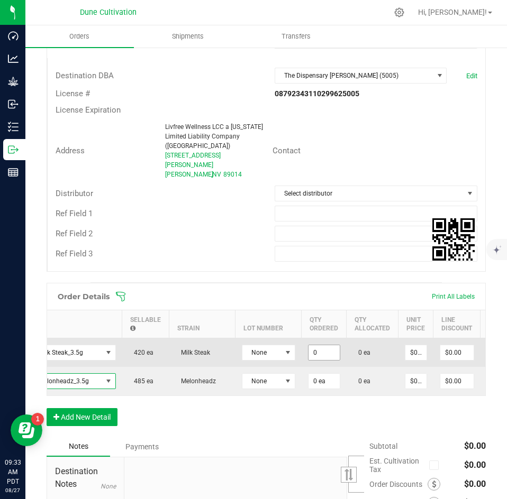
click at [330, 345] on input "0" at bounding box center [323, 352] width 31 height 15
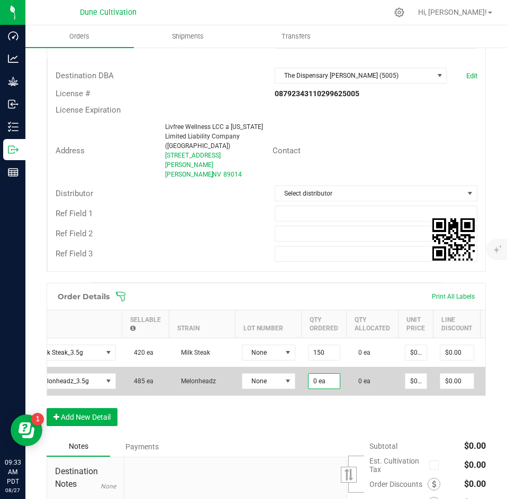
type input "150 ea"
click at [322, 374] on input "0" at bounding box center [323, 381] width 31 height 15
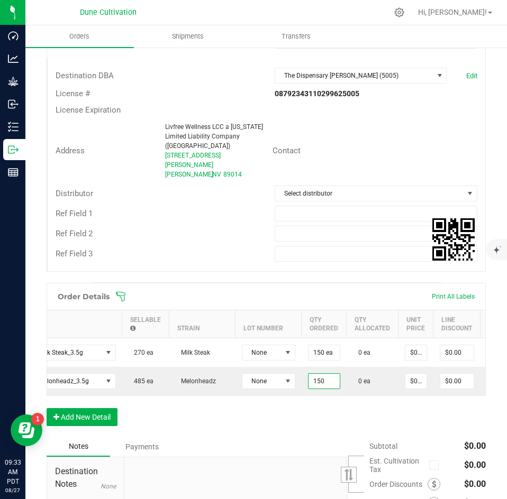
type input "150 ea"
click at [318, 409] on div "Order Details Print All Labels Item Sellable Strain Lot Number Qty Ordered Qty …" at bounding box center [266, 360] width 439 height 154
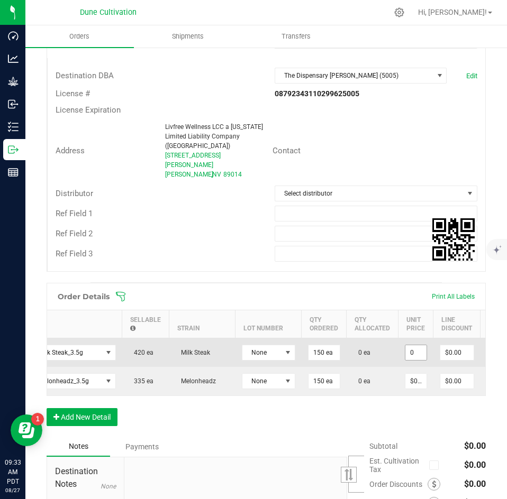
click at [413, 345] on input "0" at bounding box center [415, 352] width 21 height 15
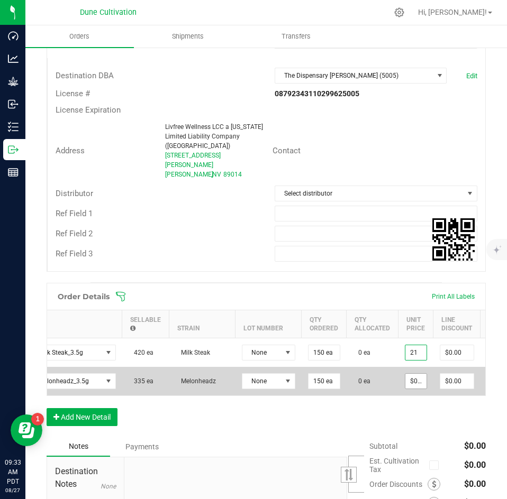
type input "$21.00000"
type input "$3,150.00"
click at [409, 374] on input "0" at bounding box center [415, 381] width 21 height 15
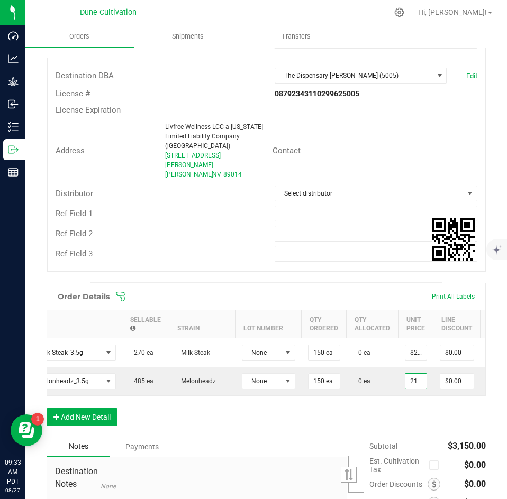
type input "$21.00000"
type input "$3,150.00"
click at [405, 406] on div "Order Details Print All Labels Item Sellable Strain Lot Number Qty Ordered Qty …" at bounding box center [266, 360] width 439 height 154
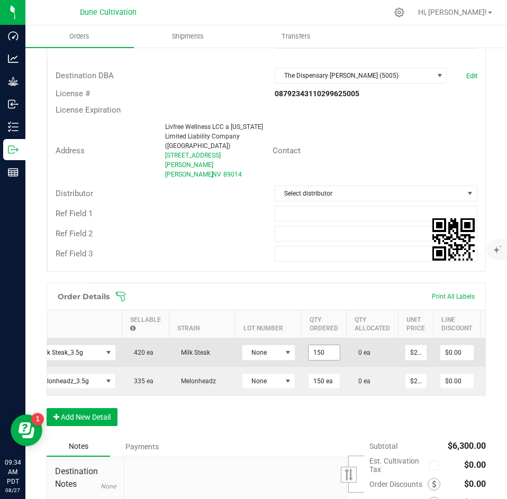
click at [323, 345] on input "150" at bounding box center [323, 352] width 31 height 15
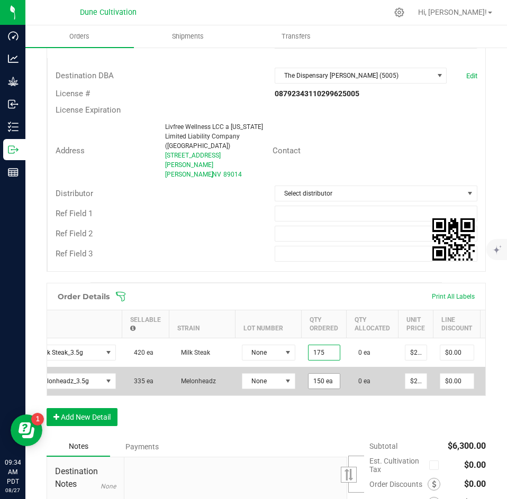
type input "175 ea"
type input "$3,675.00"
click at [323, 376] on input "150" at bounding box center [323, 381] width 31 height 15
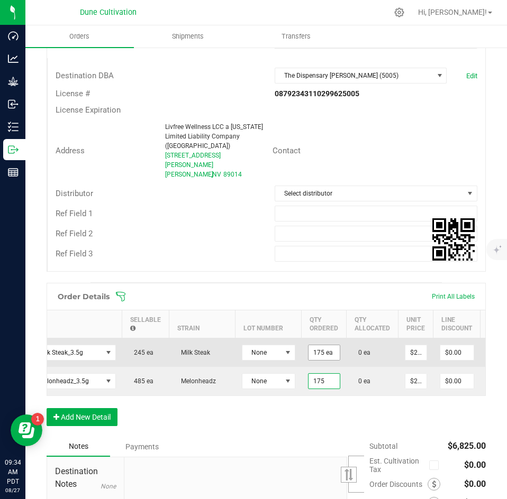
scroll to position [0, 28]
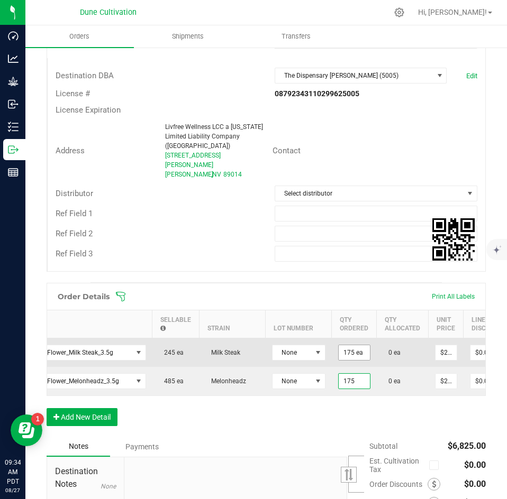
type input "175 ea"
type input "$3,675.00"
click at [356, 345] on input "175" at bounding box center [354, 352] width 31 height 15
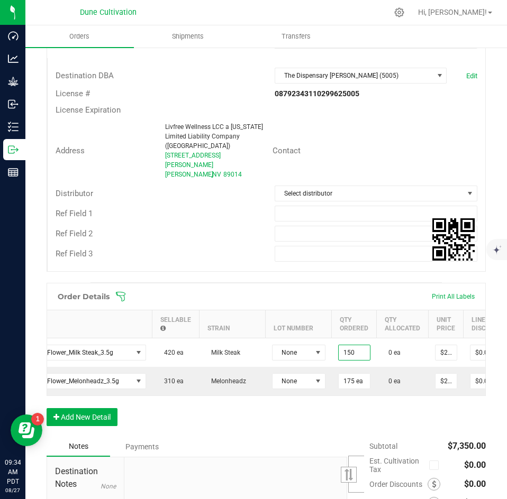
type input "150 ea"
type input "$3,150.00"
click at [315, 432] on div "Order Details Print All Labels Item Sellable Strain Lot Number Qty Ordered Qty …" at bounding box center [266, 360] width 439 height 154
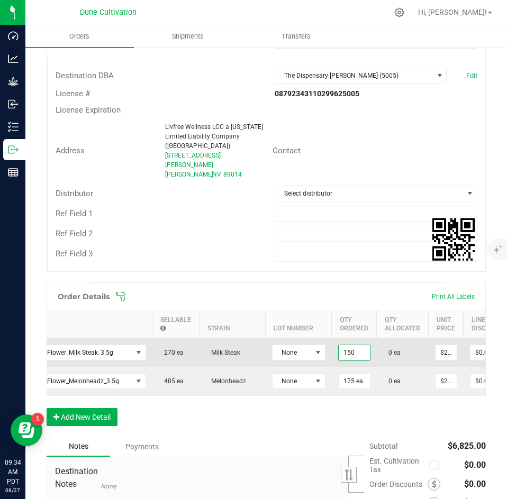
click at [357, 345] on input "150" at bounding box center [354, 352] width 31 height 15
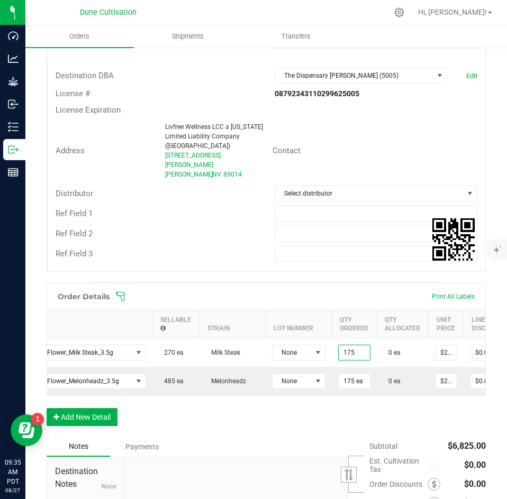
type input "175 ea"
type input "$3,675.00"
click at [295, 415] on div "Order Details Print All Labels Item Sellable Strain Lot Number Qty Ordered Qty …" at bounding box center [266, 360] width 439 height 154
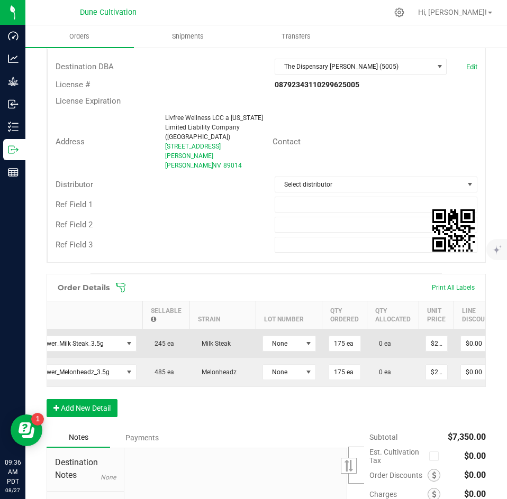
scroll to position [0, 157]
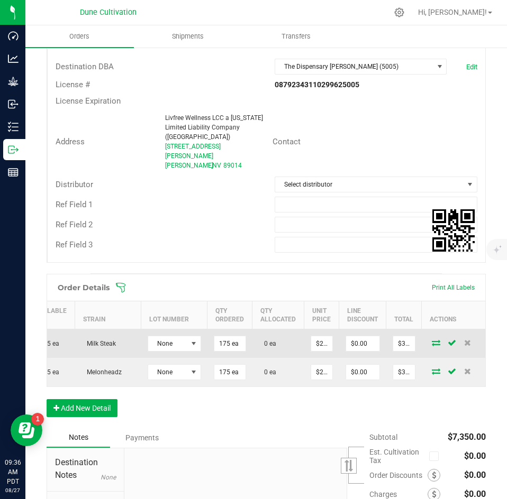
click at [432, 340] on icon at bounding box center [436, 343] width 8 height 6
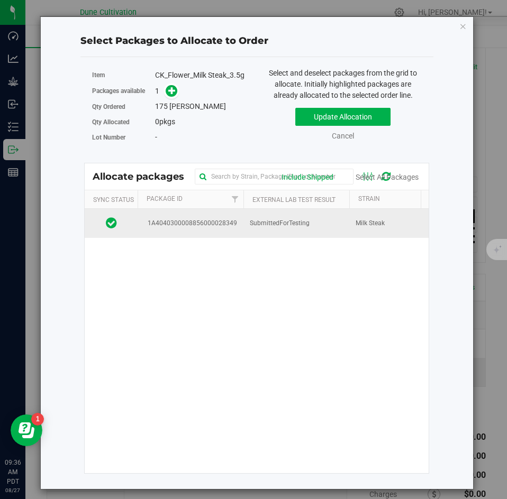
click at [262, 231] on td "SubmittedForTesting" at bounding box center [296, 223] width 106 height 29
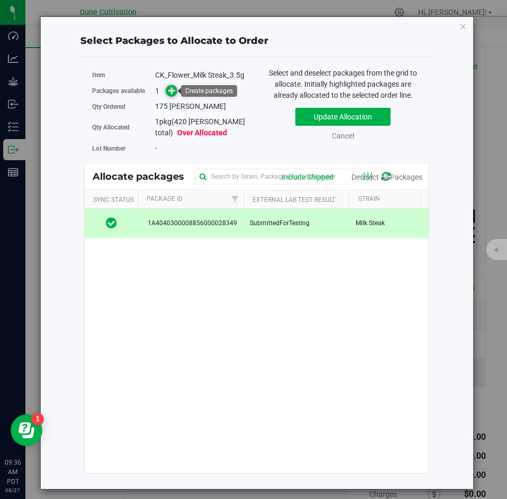
click at [171, 92] on icon at bounding box center [171, 90] width 7 height 7
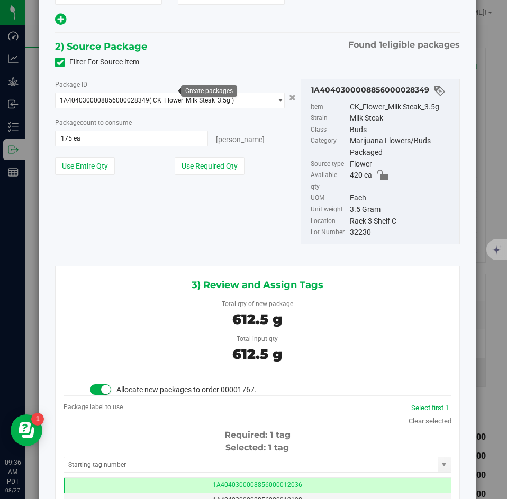
scroll to position [198, 0]
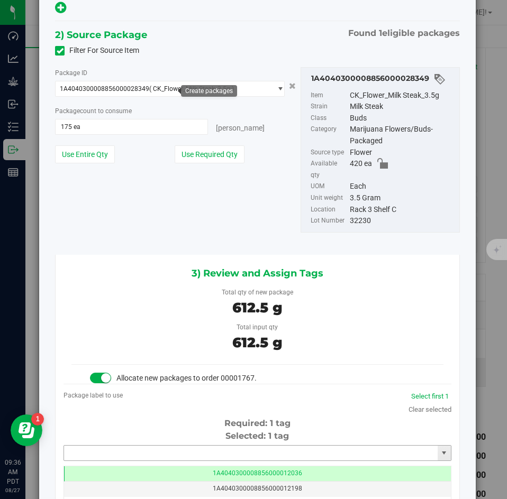
click at [140, 453] on input "text" at bounding box center [251, 453] width 374 height 15
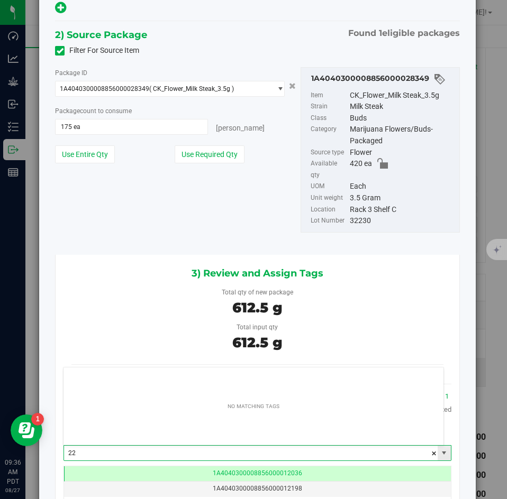
type input "2"
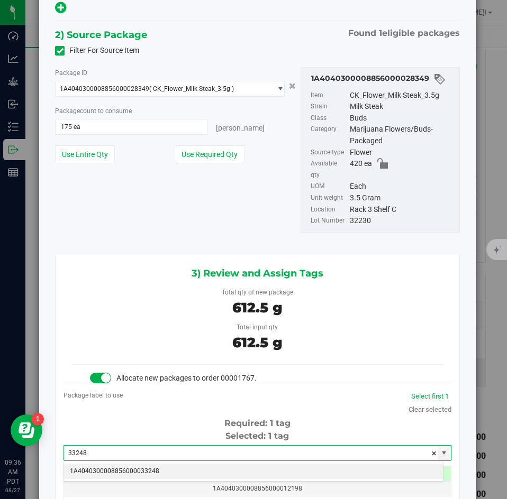
click at [138, 467] on li "1A4040300008856000033248" at bounding box center [253, 472] width 380 height 16
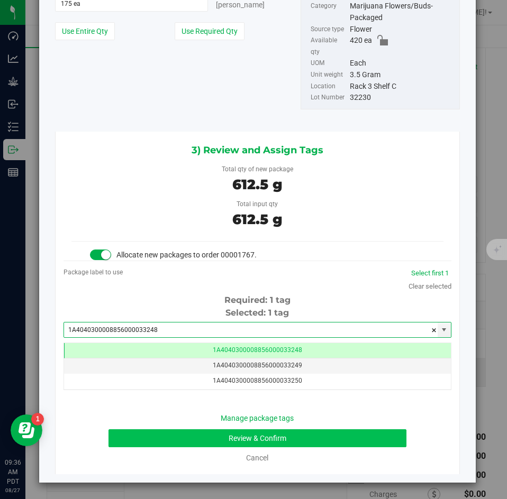
type input "1A4040300008856000033248"
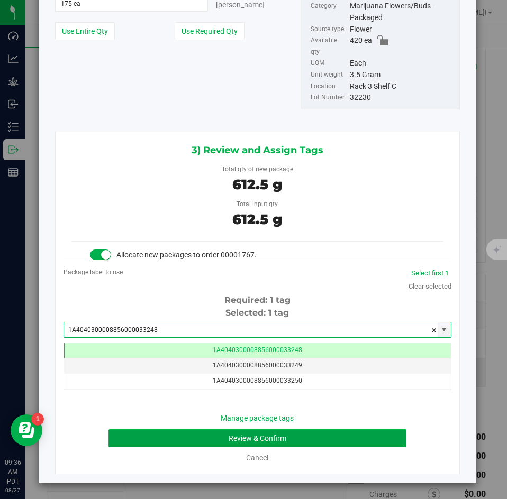
click at [173, 434] on button "Review & Confirm" at bounding box center [256, 439] width 297 height 18
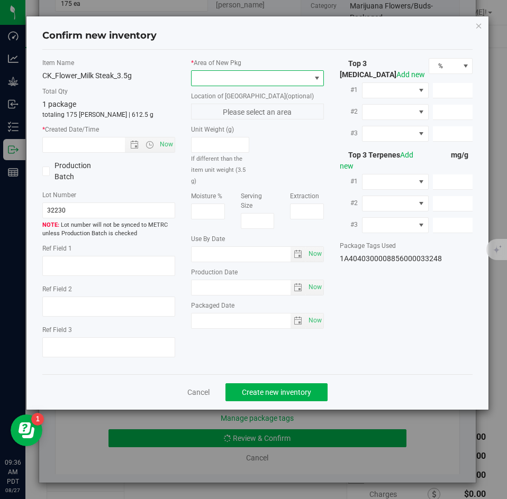
click at [224, 79] on span at bounding box center [251, 78] width 119 height 15
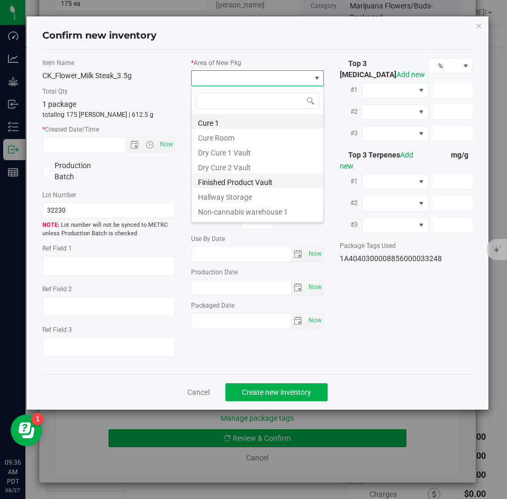
click at [208, 183] on li "Finished Product Vault" at bounding box center [258, 181] width 132 height 15
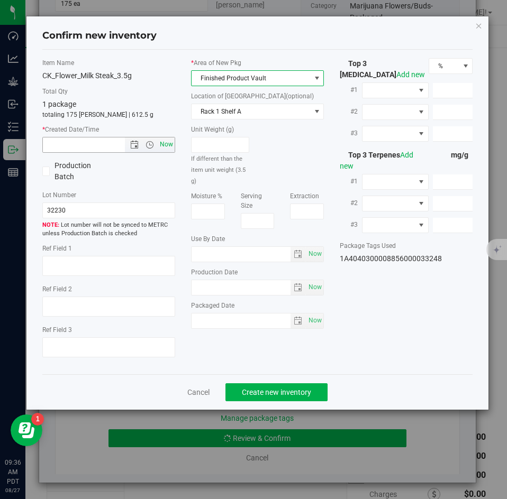
click at [169, 149] on span "Now" at bounding box center [167, 144] width 18 height 15
type input "[DATE] 9:36 AM"
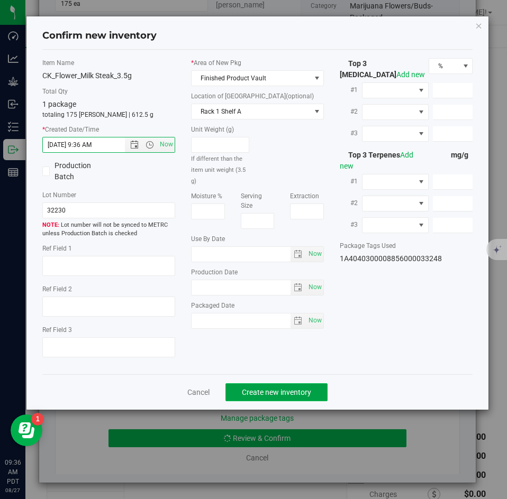
click at [267, 388] on span "Create new inventory" at bounding box center [276, 392] width 69 height 8
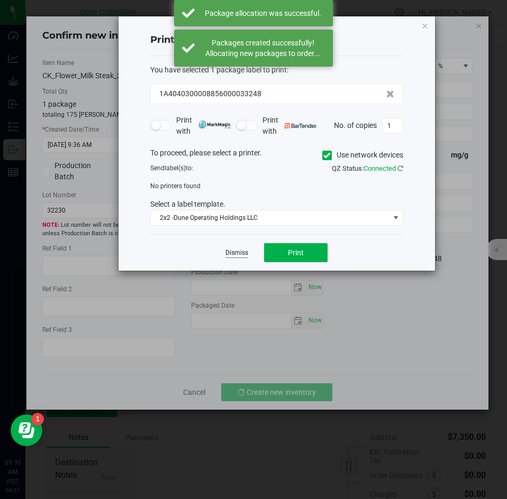
click at [235, 256] on link "Dismiss" at bounding box center [236, 253] width 23 height 9
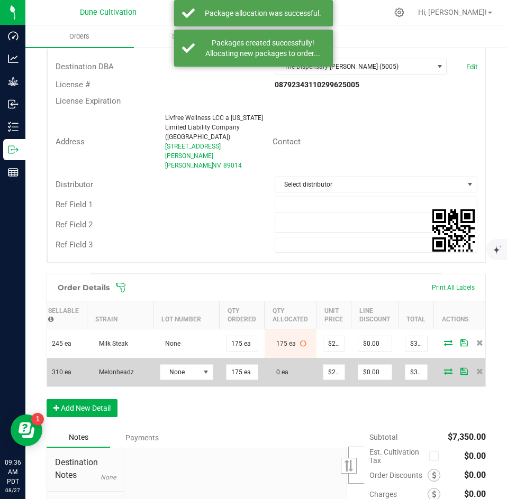
click at [450, 368] on icon at bounding box center [448, 371] width 8 height 6
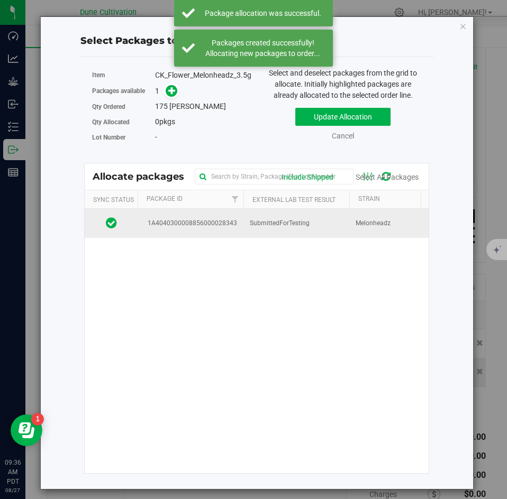
click at [288, 231] on td "SubmittedForTesting" at bounding box center [296, 223] width 106 height 29
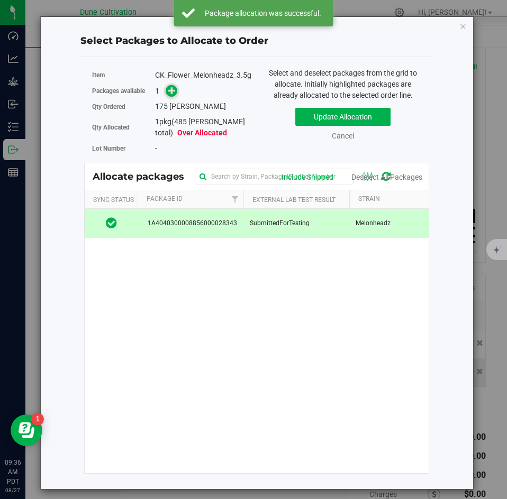
click at [174, 91] on icon at bounding box center [171, 90] width 7 height 7
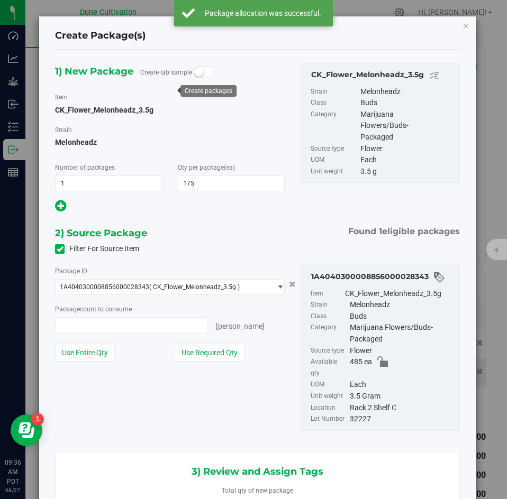
type input "175 ea"
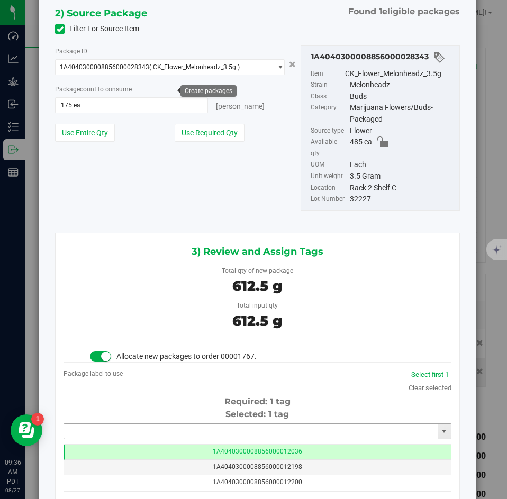
click at [204, 424] on input "text" at bounding box center [251, 431] width 374 height 15
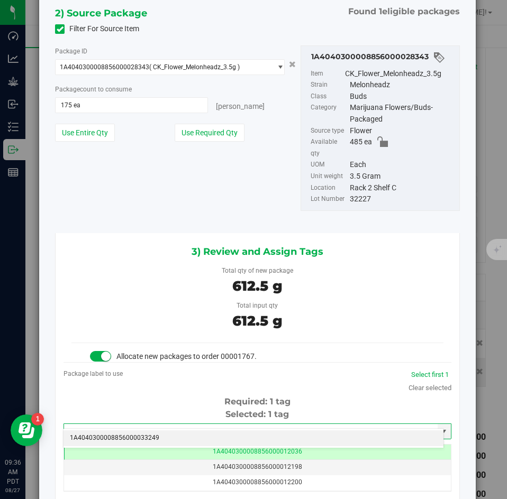
click at [191, 442] on li "1A4040300008856000033249" at bounding box center [253, 439] width 380 height 16
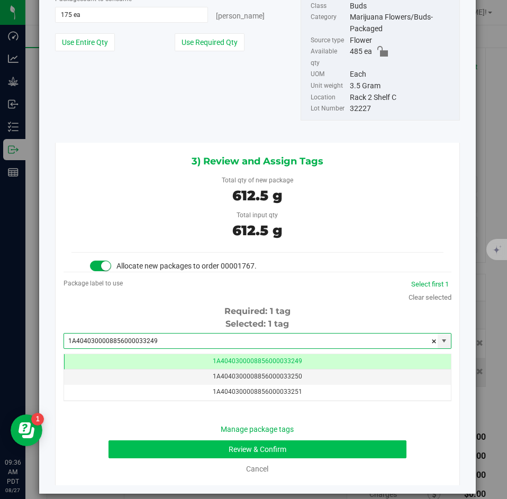
type input "1A4040300008856000033249"
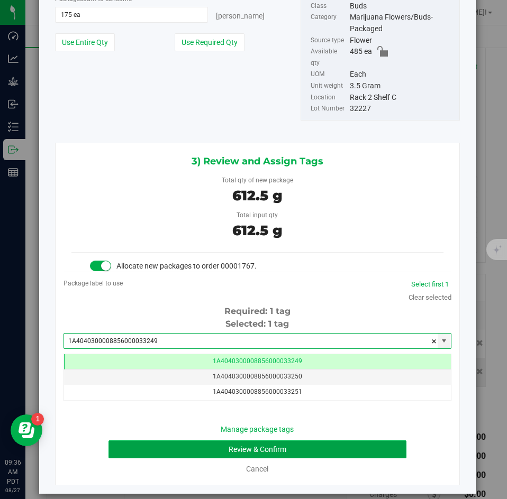
click at [190, 441] on button "Review & Confirm" at bounding box center [256, 450] width 297 height 18
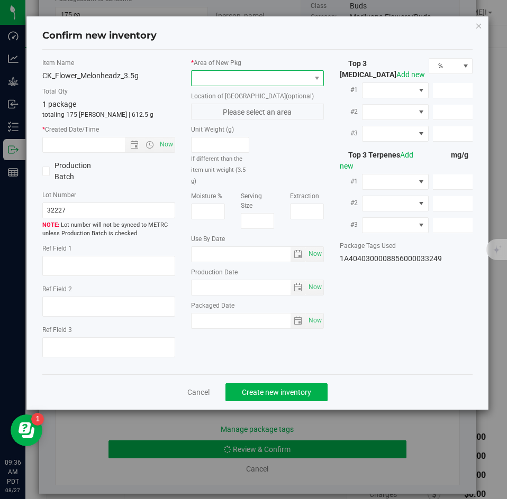
click at [208, 79] on span at bounding box center [251, 78] width 119 height 15
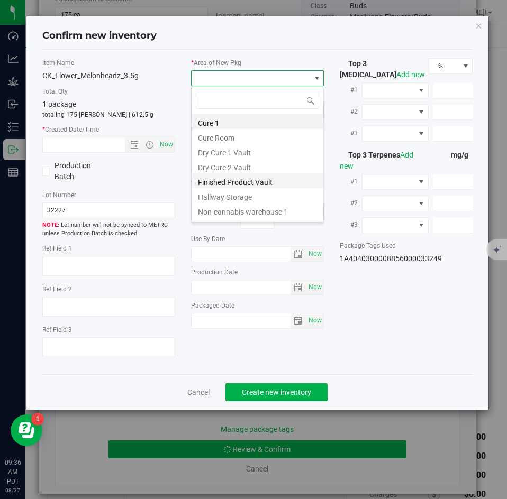
click at [213, 177] on li "Finished Product Vault" at bounding box center [258, 181] width 132 height 15
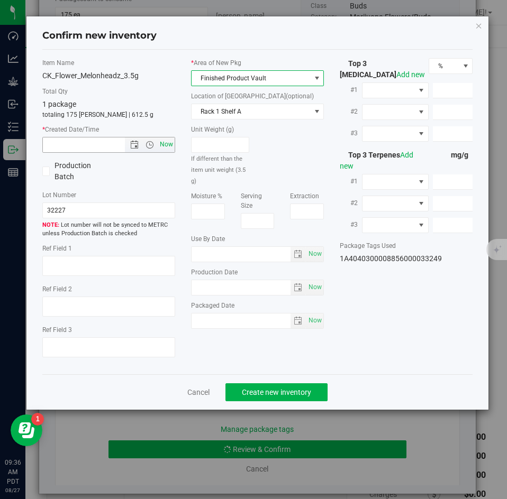
click at [163, 147] on span "Now" at bounding box center [167, 144] width 18 height 15
type input "[DATE] 9:36 AM"
click at [263, 380] on div "Cancel Create new inventory" at bounding box center [257, 392] width 431 height 35
click at [262, 384] on button "Create new inventory" at bounding box center [276, 393] width 102 height 18
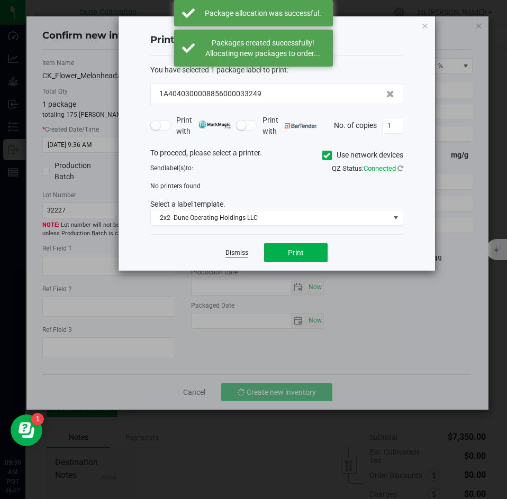
click at [238, 257] on link "Dismiss" at bounding box center [236, 253] width 23 height 9
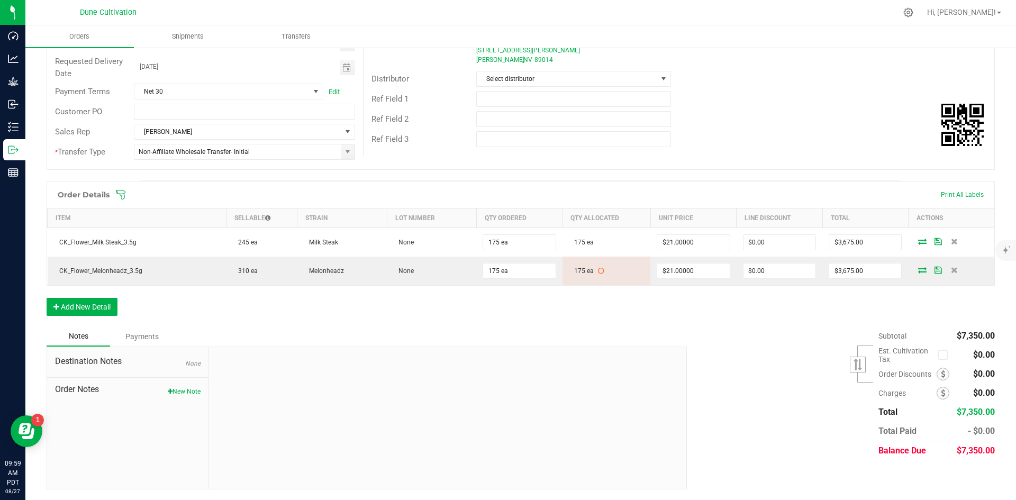
scroll to position [144, 0]
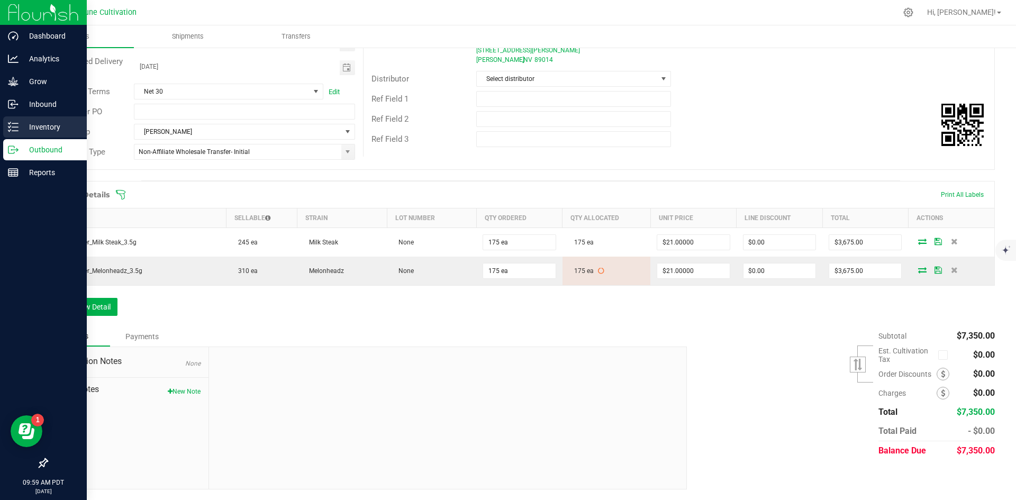
click at [24, 123] on p "Inventory" at bounding box center [50, 127] width 63 height 13
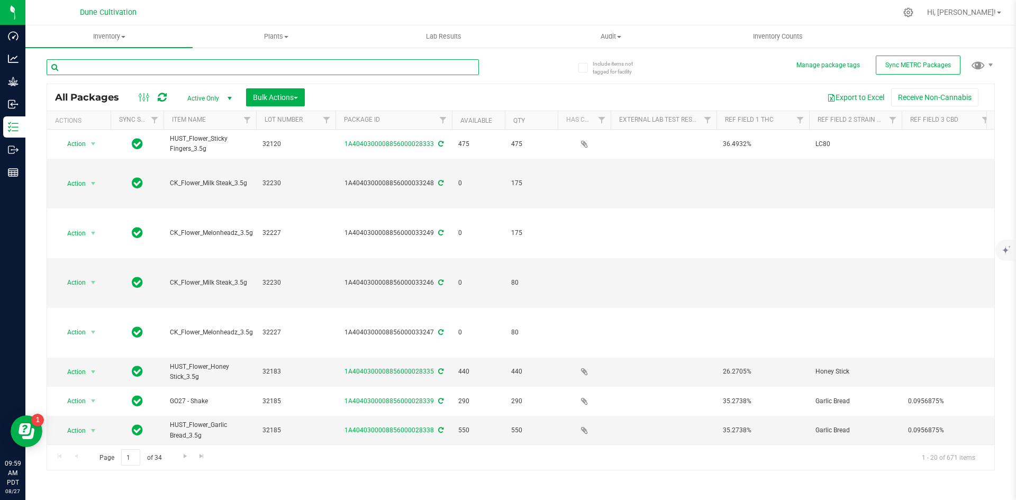
click at [191, 74] on input "text" at bounding box center [263, 67] width 432 height 16
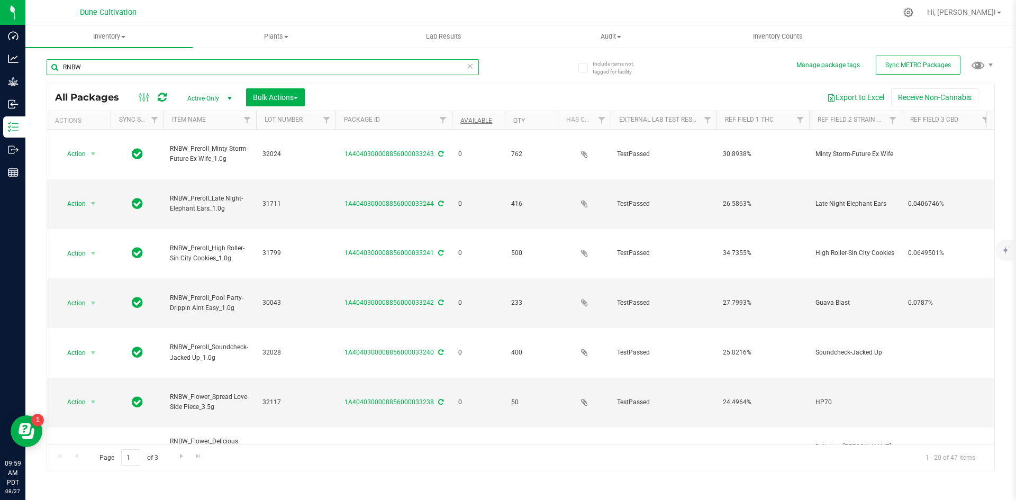
type input "RNBW"
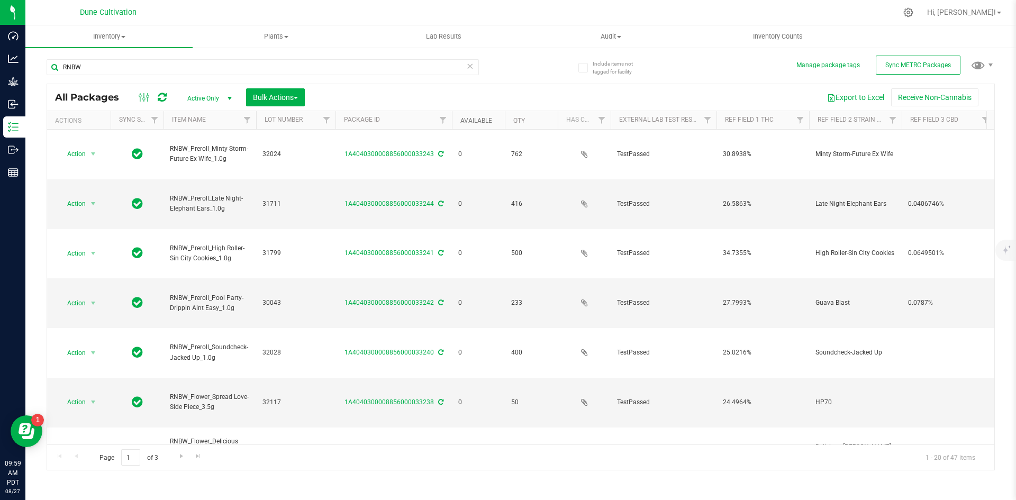
click at [475, 119] on link "Available" at bounding box center [476, 120] width 32 height 7
click at [475, 119] on link "Available" at bounding box center [482, 119] width 44 height 7
